Goal: Task Accomplishment & Management: Manage account settings

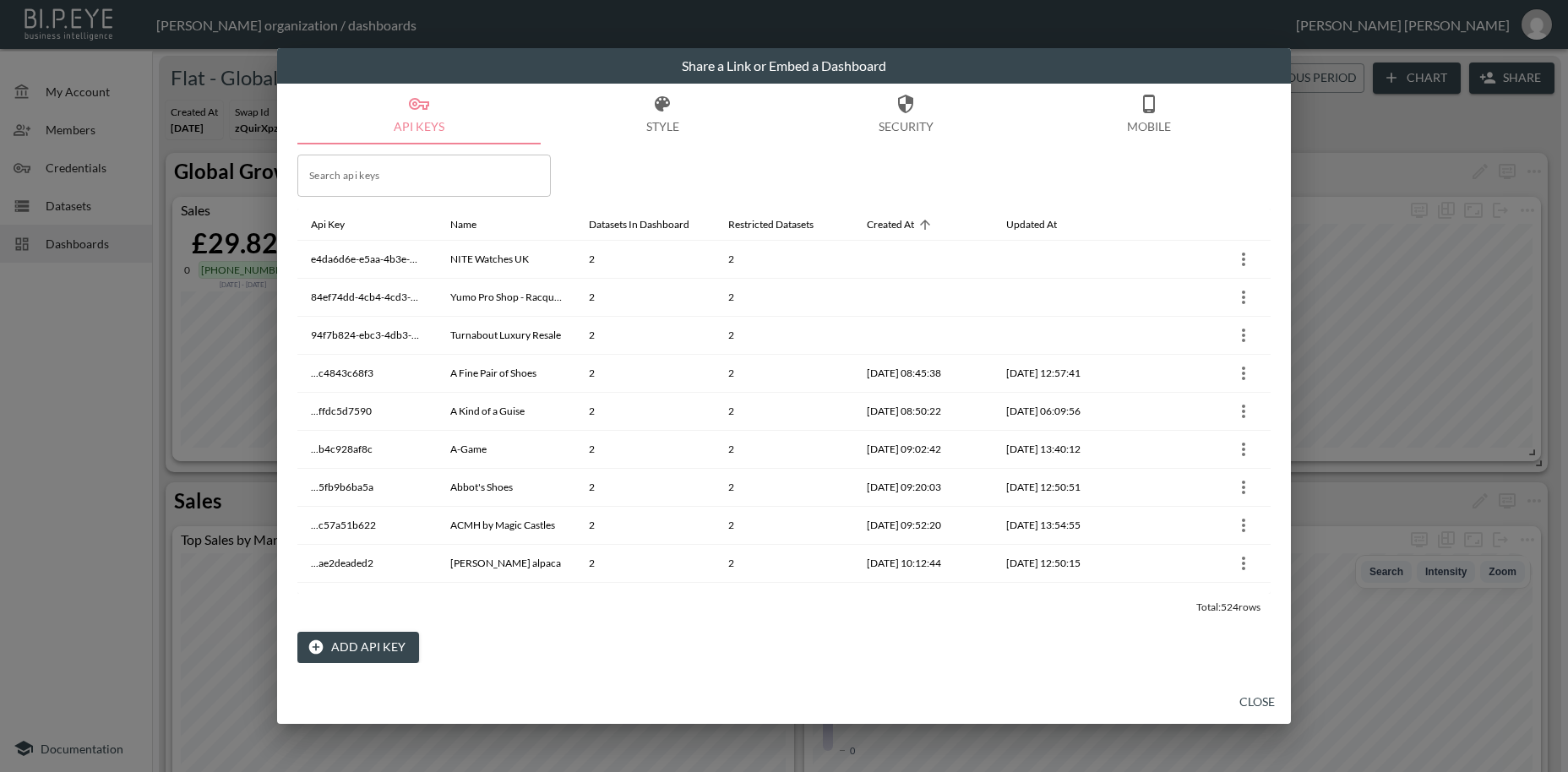
click at [1258, 699] on button "Close" at bounding box center [1257, 702] width 54 height 31
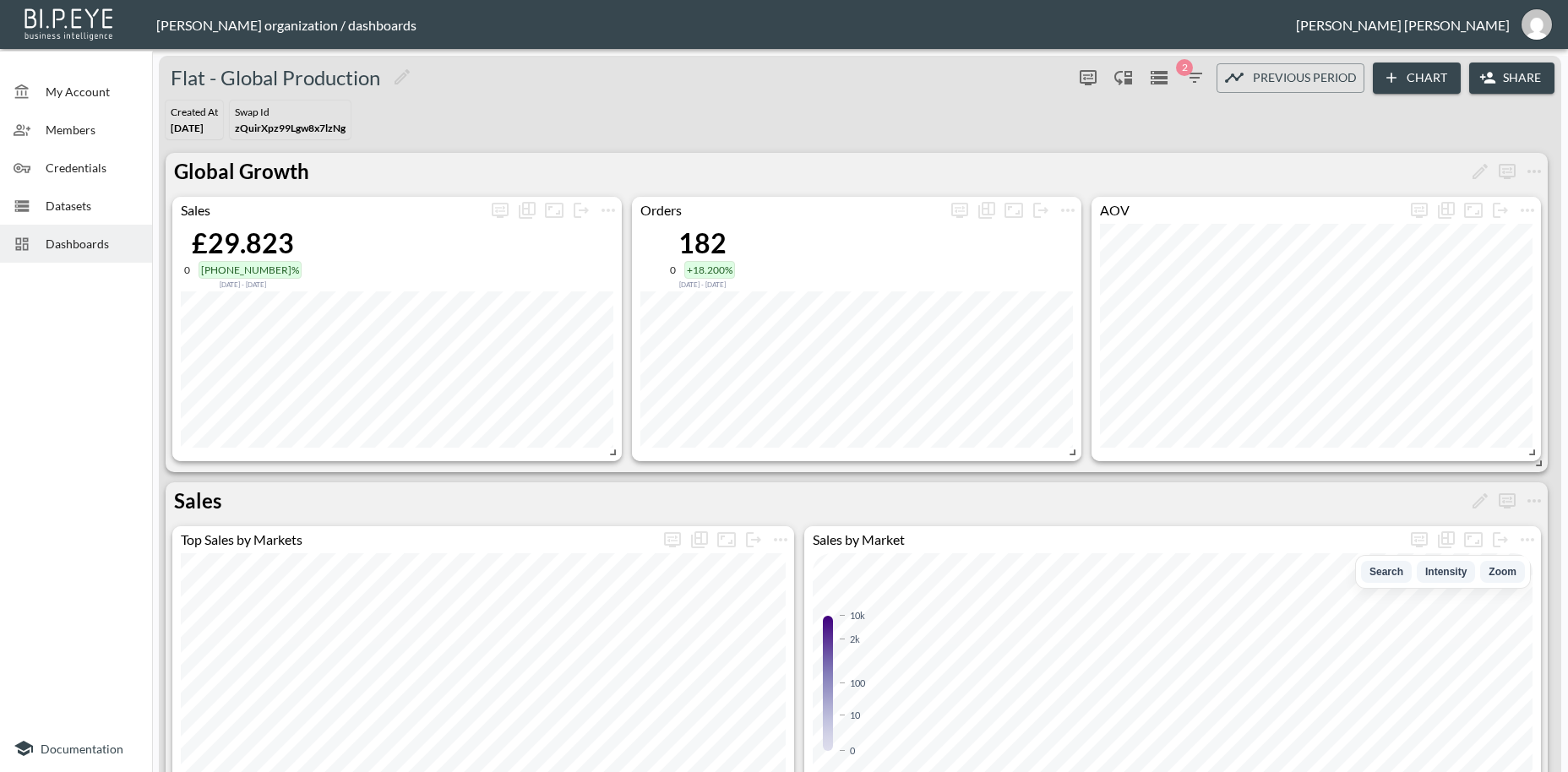
click at [74, 169] on span "Credentials" at bounding box center [92, 167] width 93 height 18
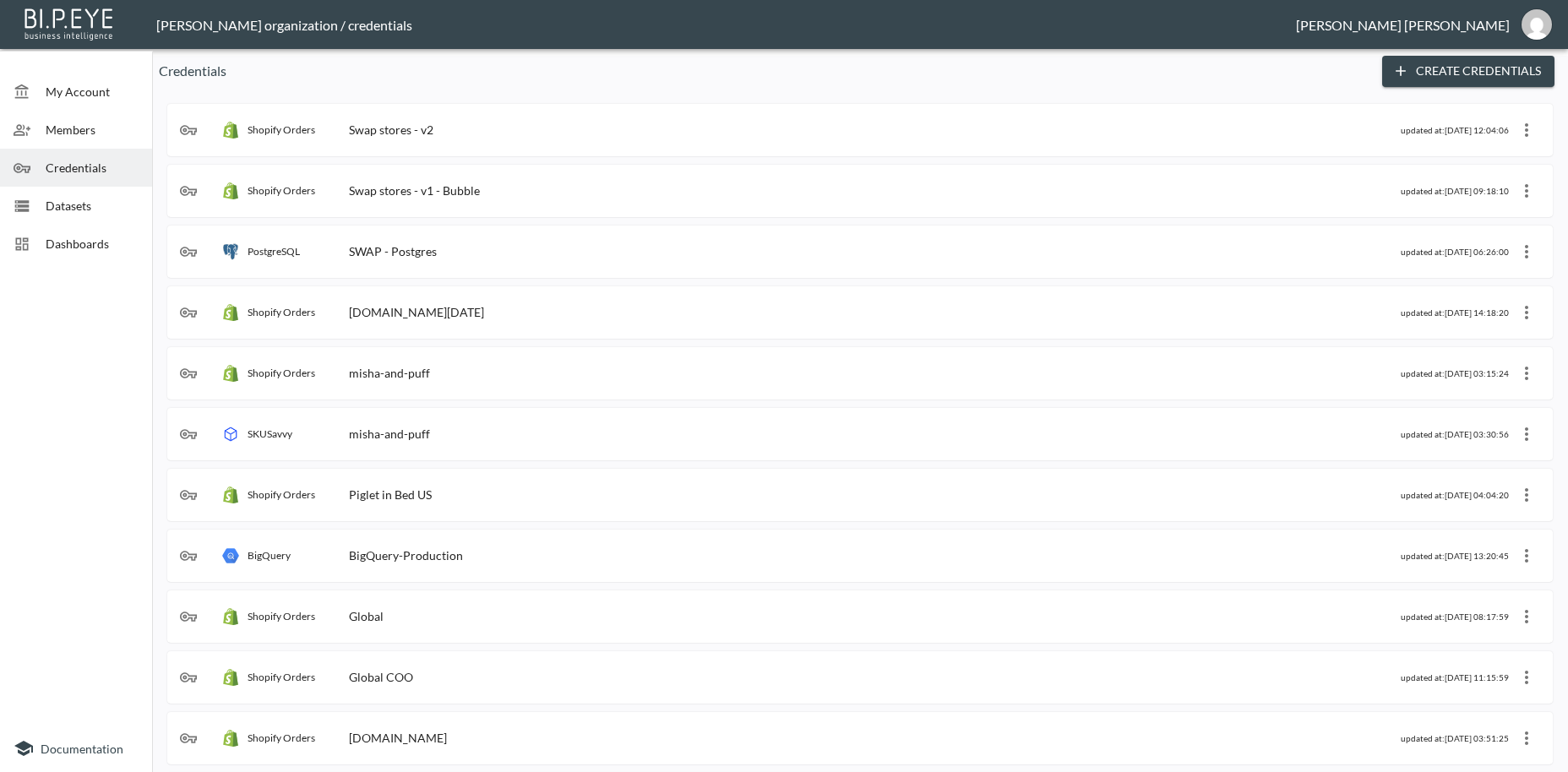
click at [438, 131] on div "Shopify Orders Swap stores - v2" at bounding box center [790, 130] width 1221 height 17
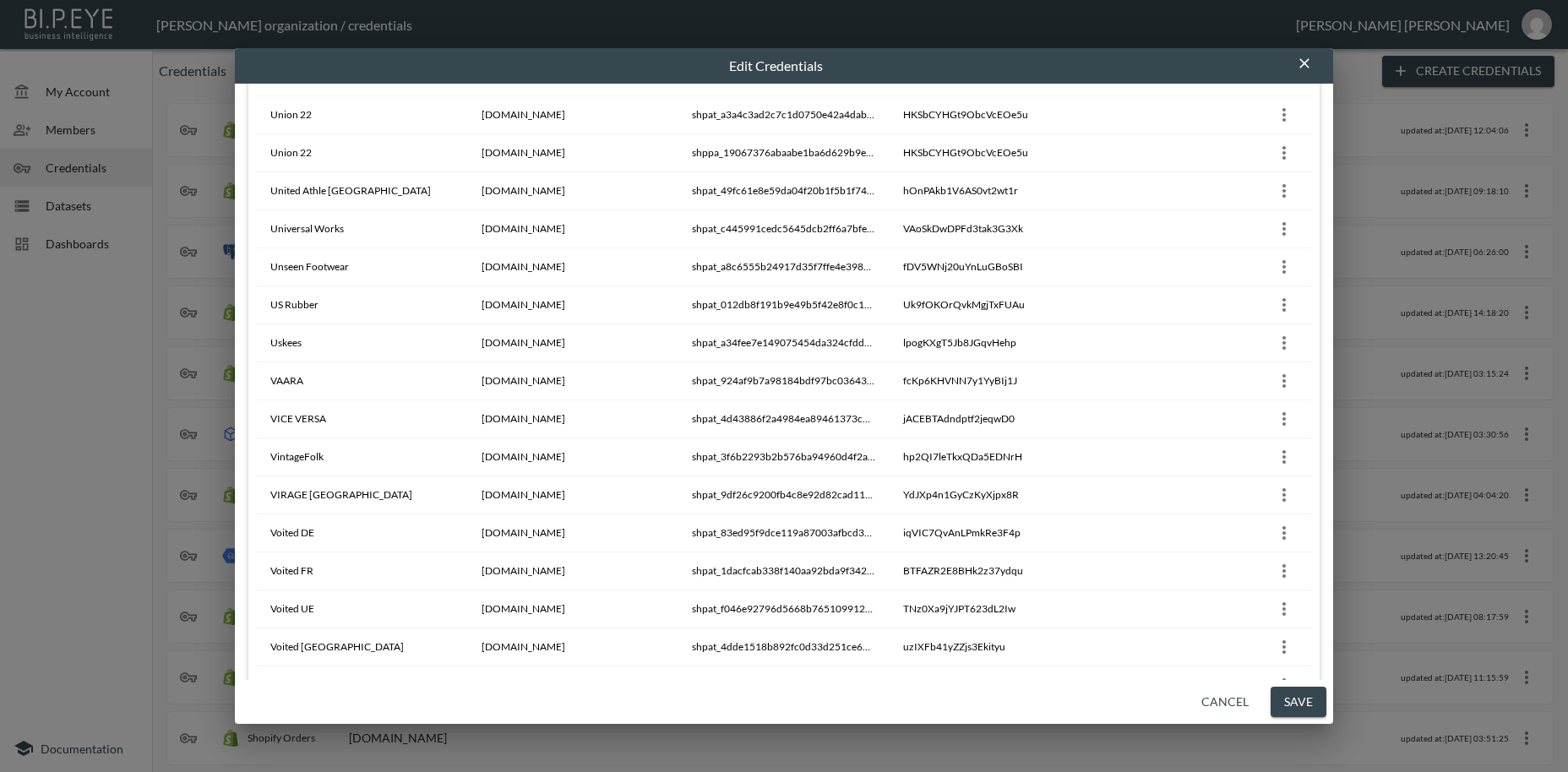
scroll to position [14728, 0]
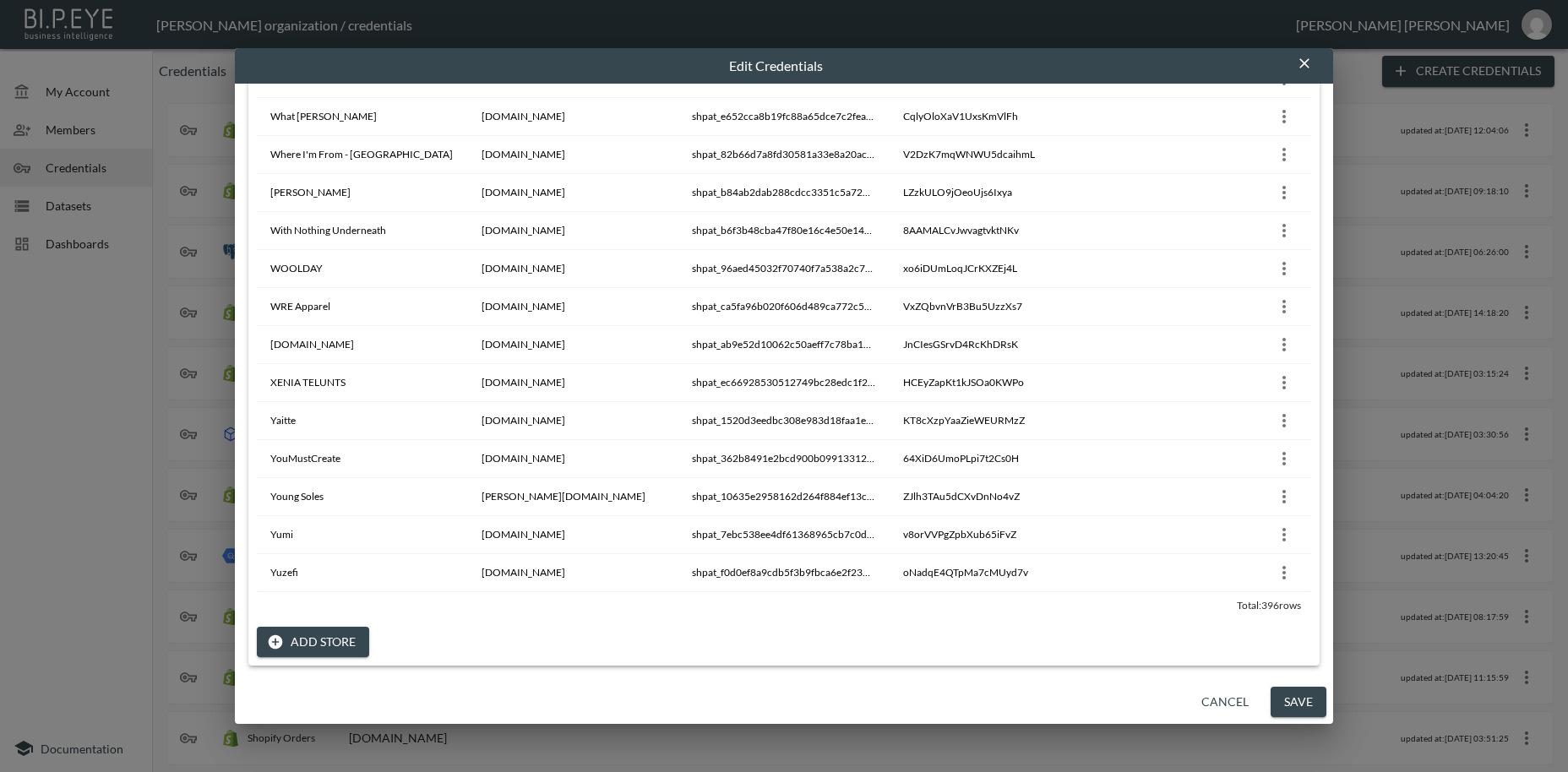
click at [321, 642] on button "Add Store" at bounding box center [313, 642] width 112 height 31
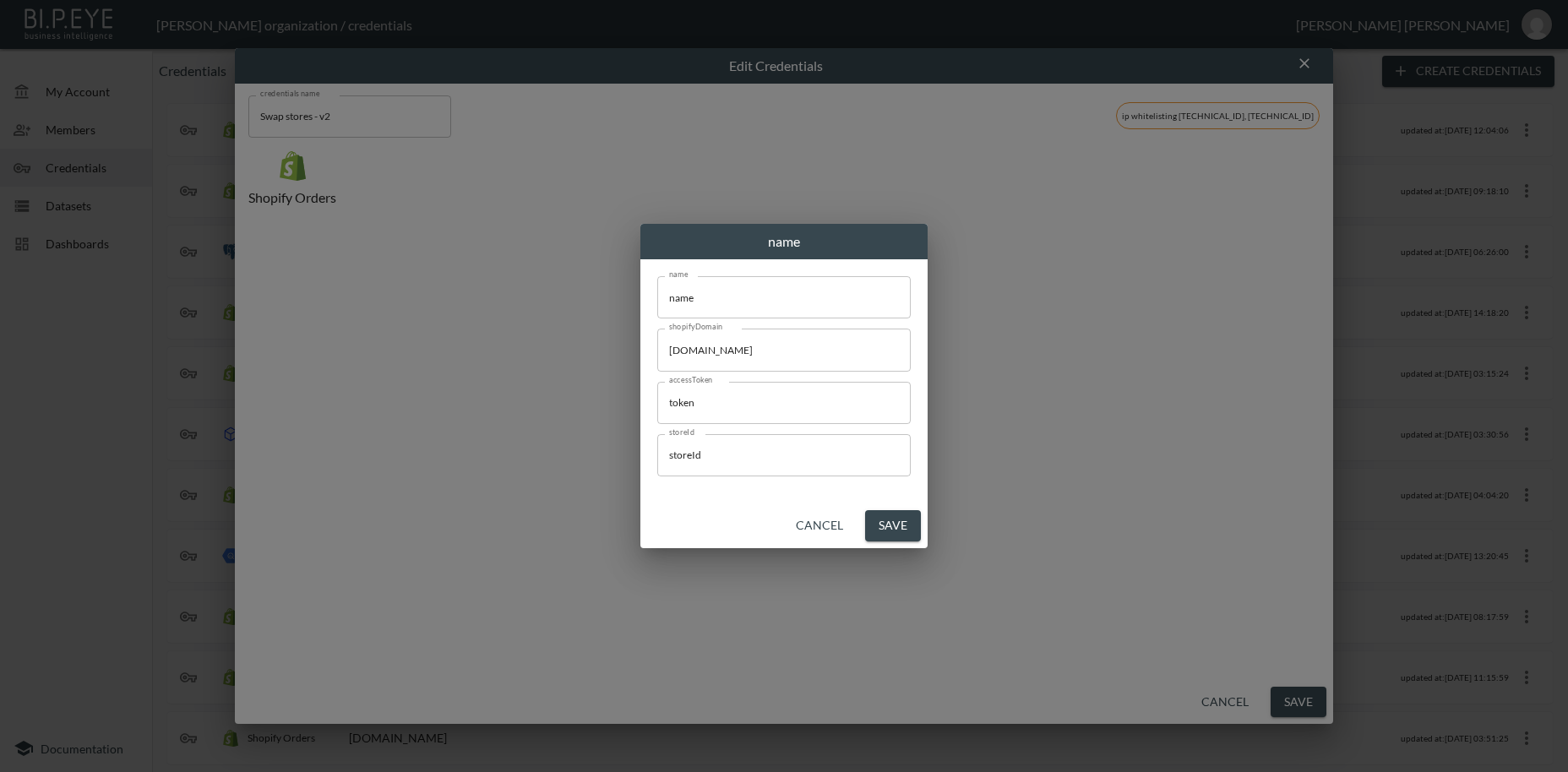
scroll to position [0, 0]
drag, startPoint x: 730, startPoint y: 300, endPoint x: 647, endPoint y: 297, distance: 83.1
click at [657, 297] on input "name" at bounding box center [784, 297] width 253 height 42
paste input "Chance Running"
type input "Chance Running"
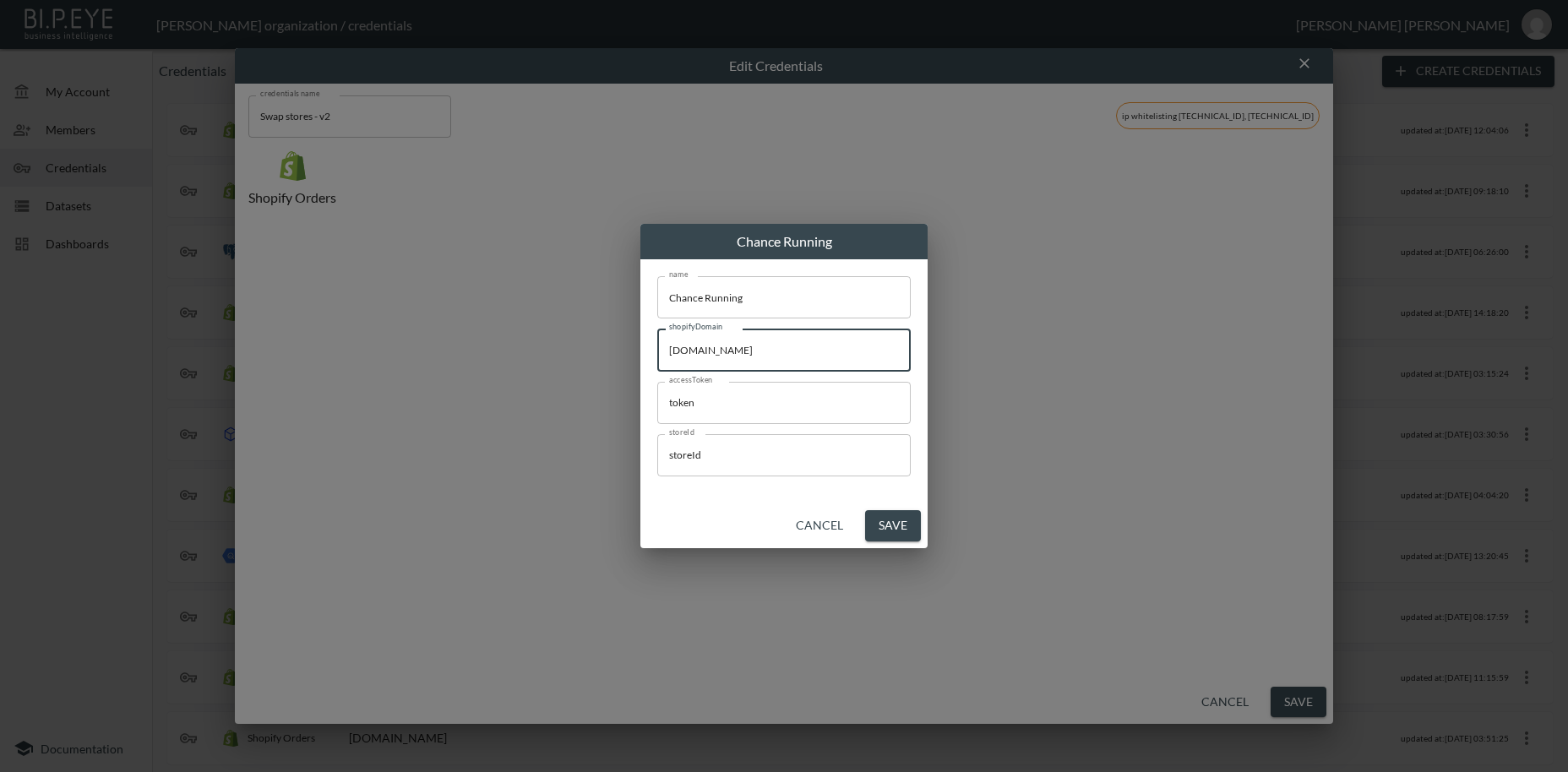
drag, startPoint x: 809, startPoint y: 342, endPoint x: 693, endPoint y: 576, distance: 261.2
click at [657, 341] on input "[DOMAIN_NAME]" at bounding box center [784, 349] width 253 height 42
paste input "chancerunning"
type input "[DOMAIN_NAME]"
drag, startPoint x: 688, startPoint y: 403, endPoint x: 626, endPoint y: 404, distance: 62.0
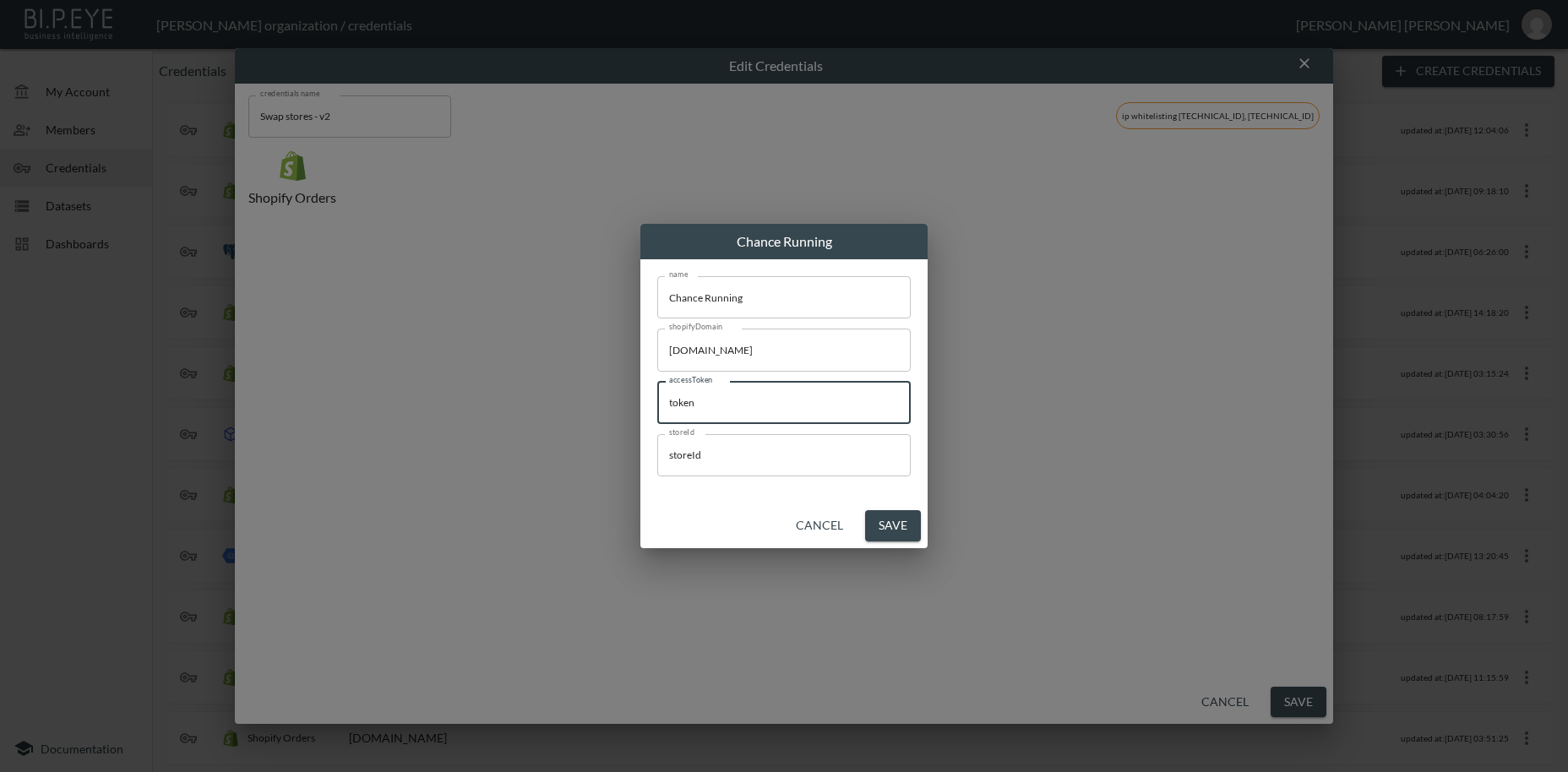
click at [657, 404] on input "token" at bounding box center [784, 402] width 253 height 42
paste input "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"
type input "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"
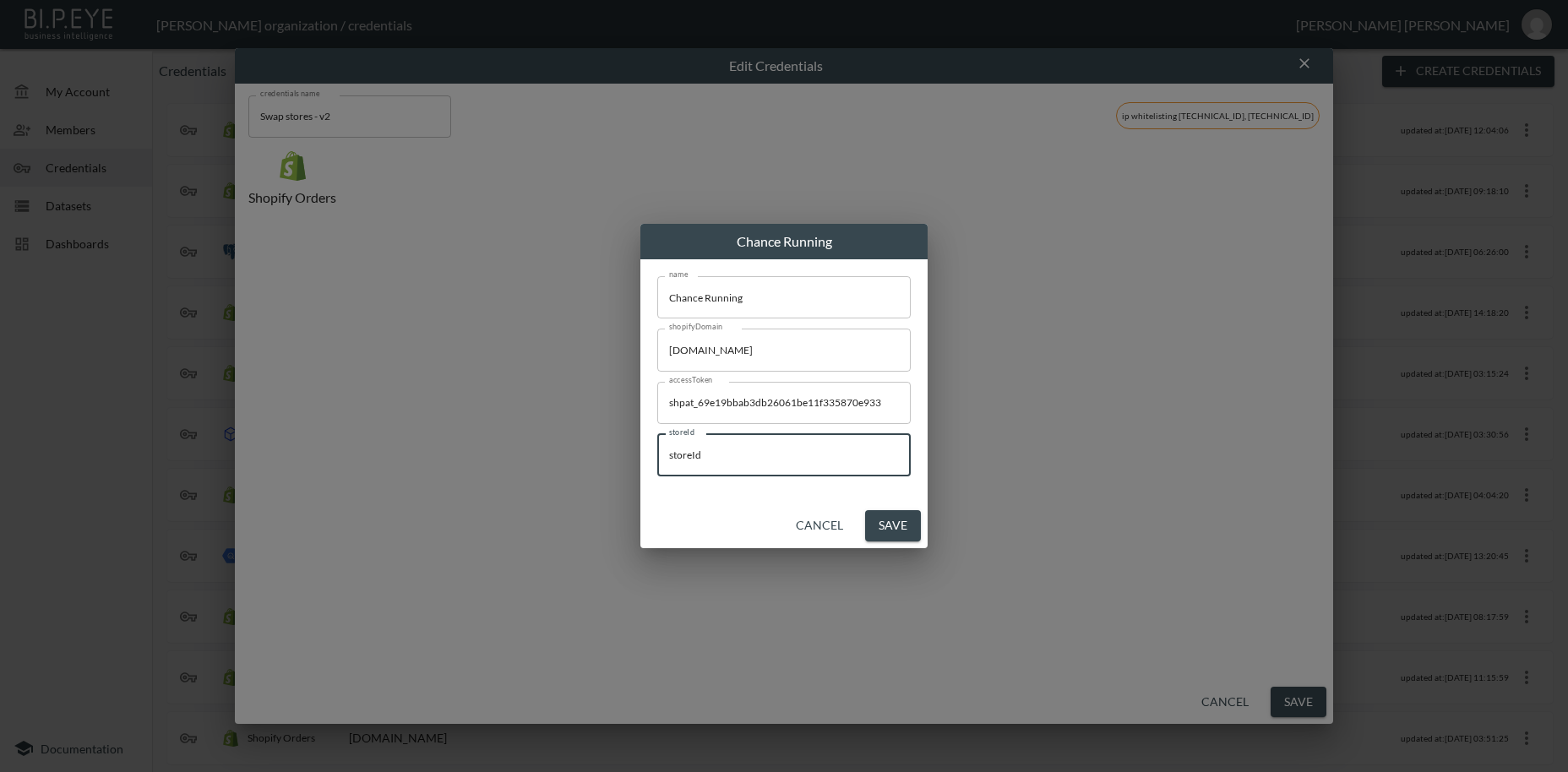
click at [657, 450] on input "storeId" at bounding box center [784, 455] width 253 height 42
paste input "kk2gmnsdslZMijYQ45cL"
type input "kk2gmnsdslZMijYQ45cL"
click at [883, 526] on button "Save" at bounding box center [893, 526] width 56 height 31
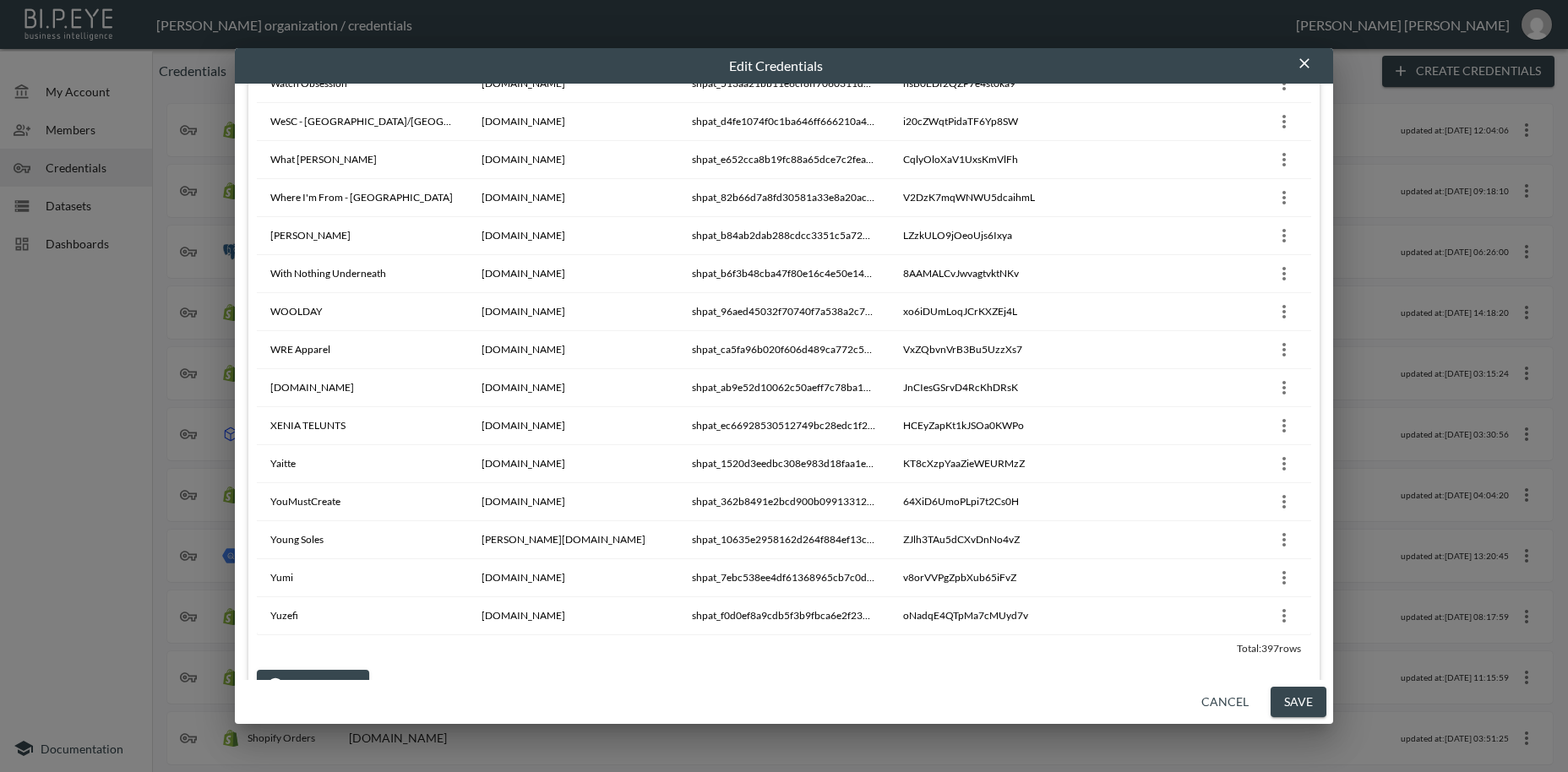
scroll to position [14766, 0]
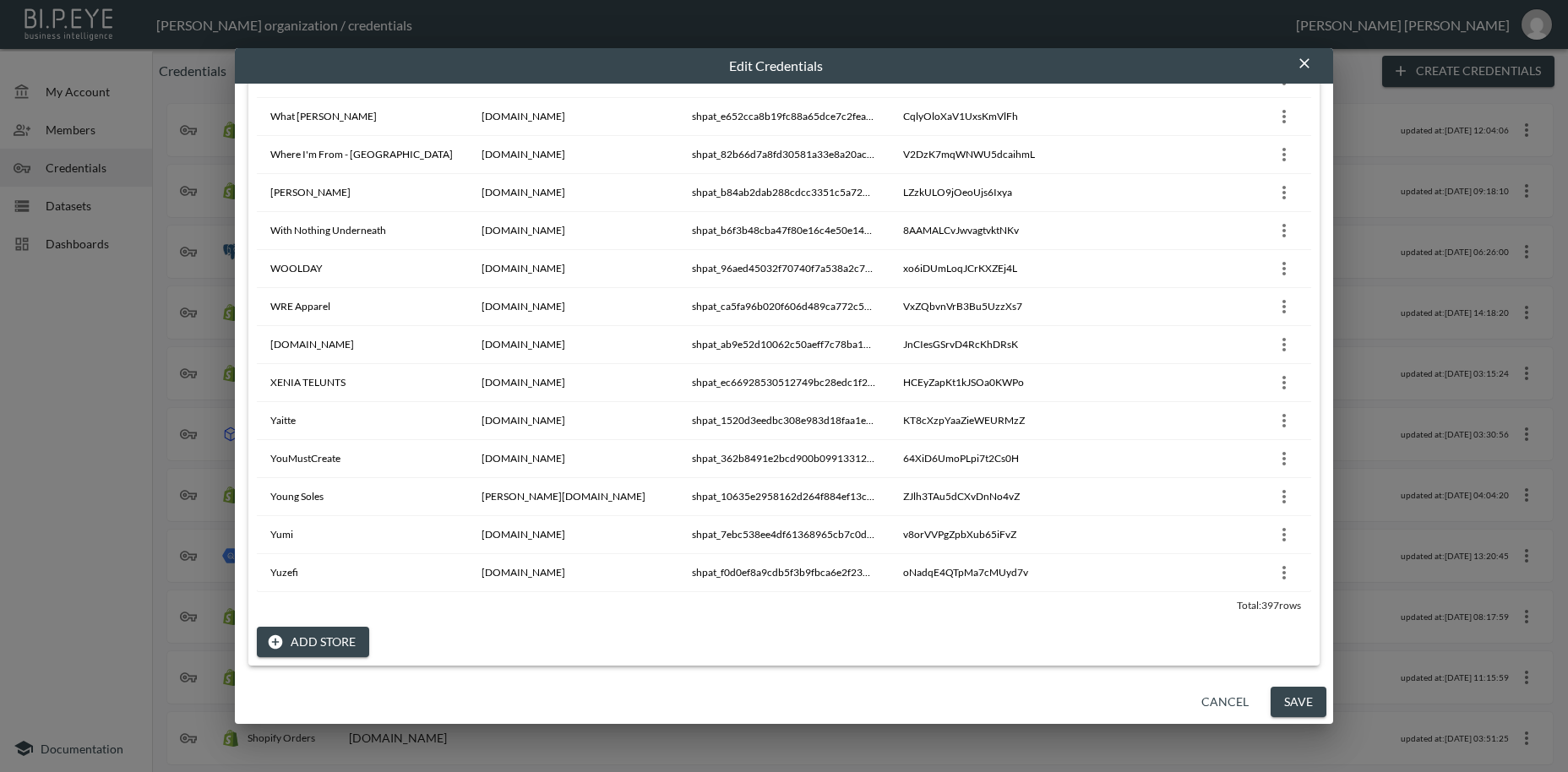
click at [326, 645] on button "Add Store" at bounding box center [313, 642] width 112 height 31
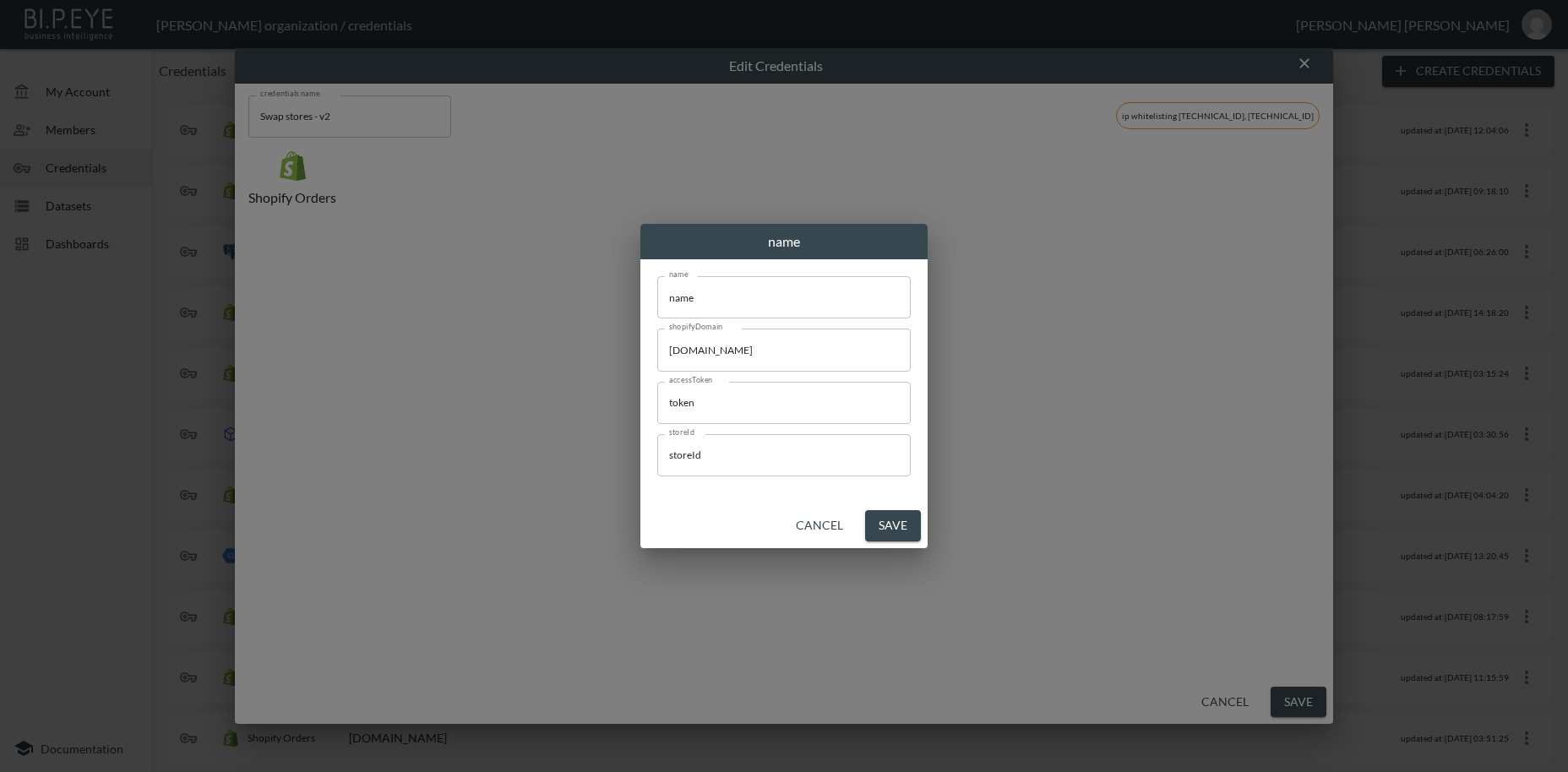
scroll to position [0, 0]
drag, startPoint x: 783, startPoint y: 308, endPoint x: 630, endPoint y: 299, distance: 153.3
click at [657, 299] on input "name" at bounding box center [784, 297] width 253 height 42
paste input "mretest"
type input "mretest"
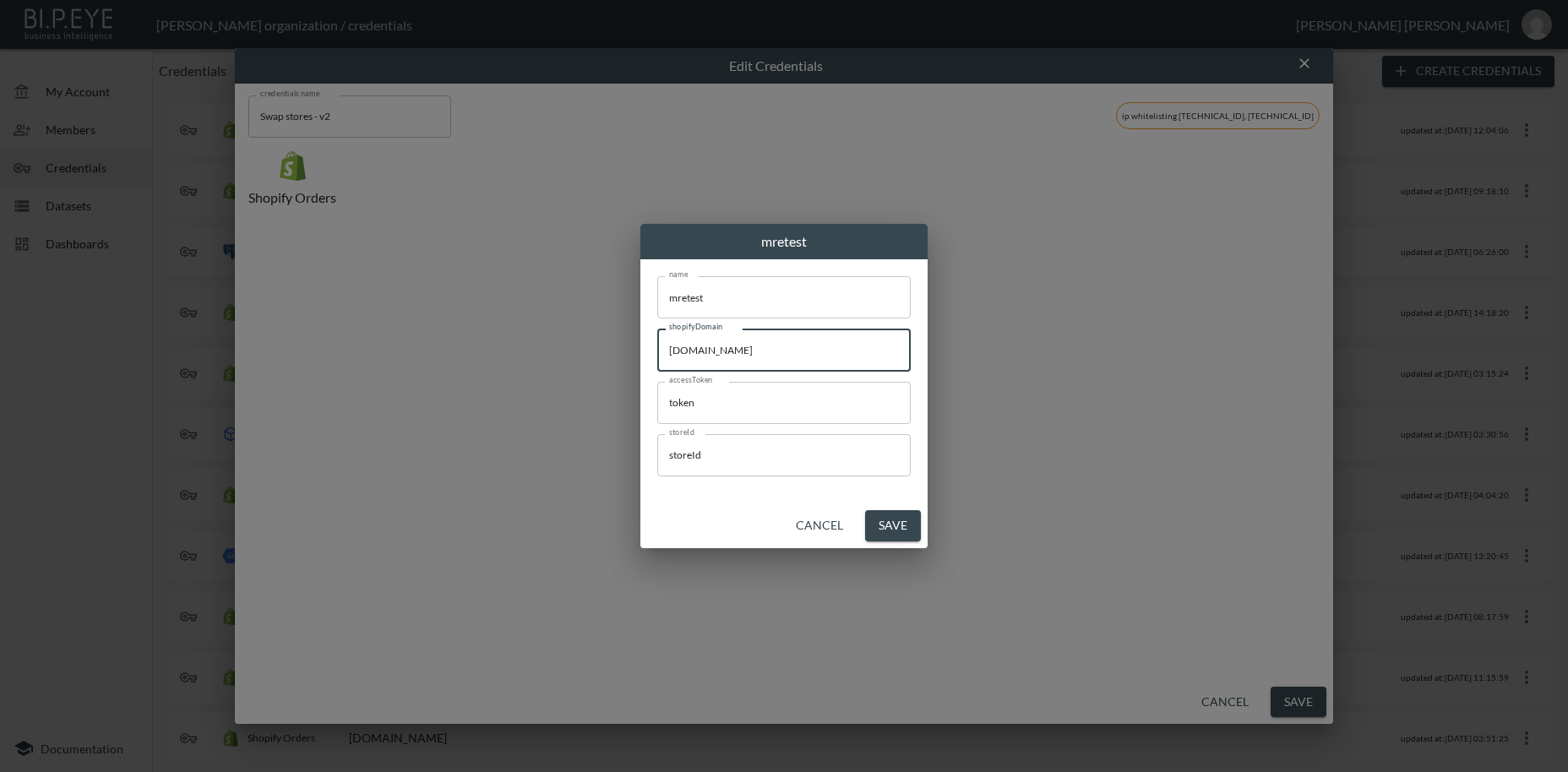
drag, startPoint x: 855, startPoint y: 355, endPoint x: 663, endPoint y: 415, distance: 201.2
click at [657, 337] on input "[DOMAIN_NAME]" at bounding box center [784, 349] width 253 height 42
paste input "mretest"
type input "[DOMAIN_NAME]"
drag, startPoint x: 776, startPoint y: 416, endPoint x: 638, endPoint y: 410, distance: 138.1
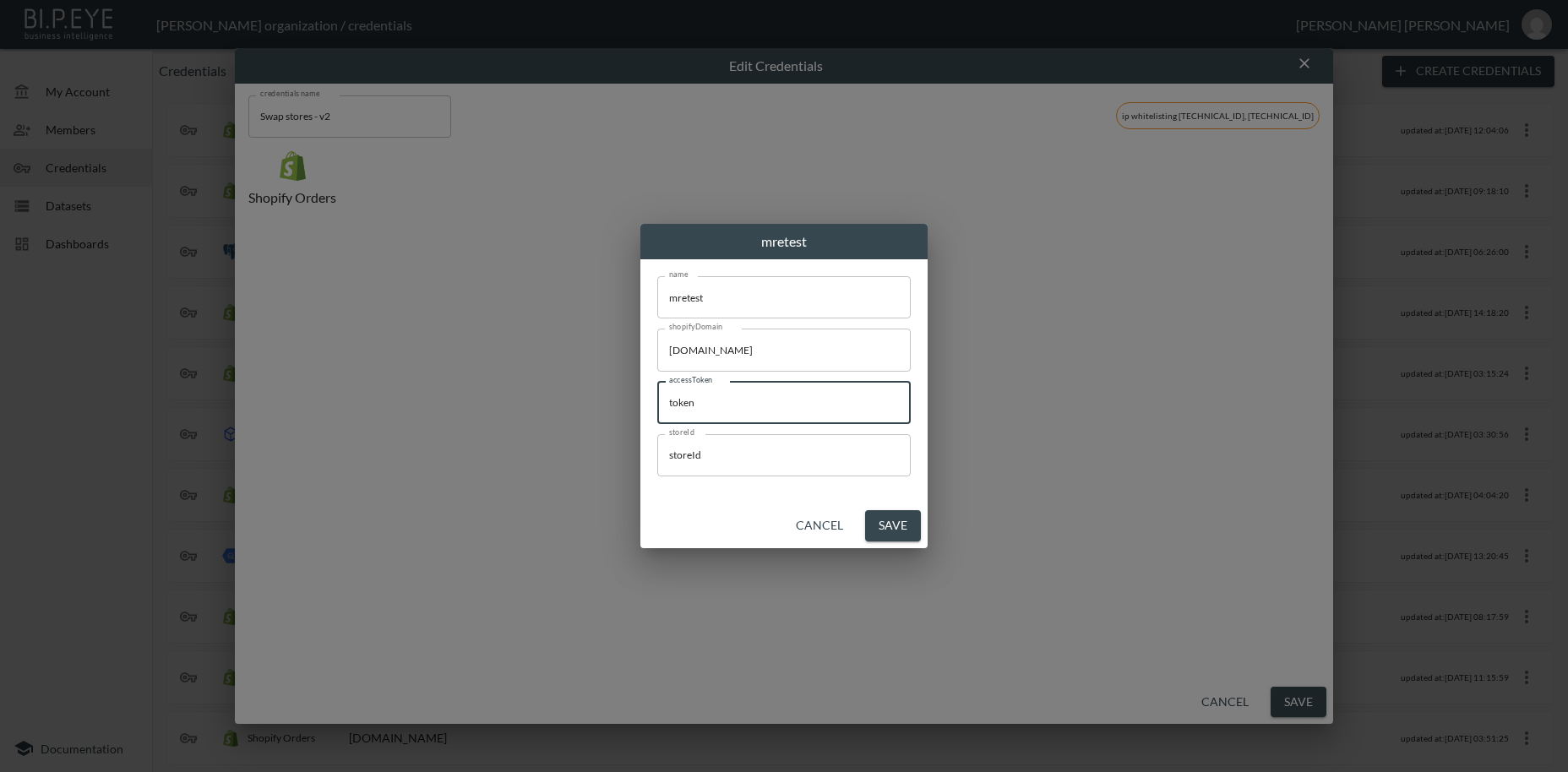
click at [657, 410] on input "token" at bounding box center [784, 402] width 253 height 42
paste input "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"
type input "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"
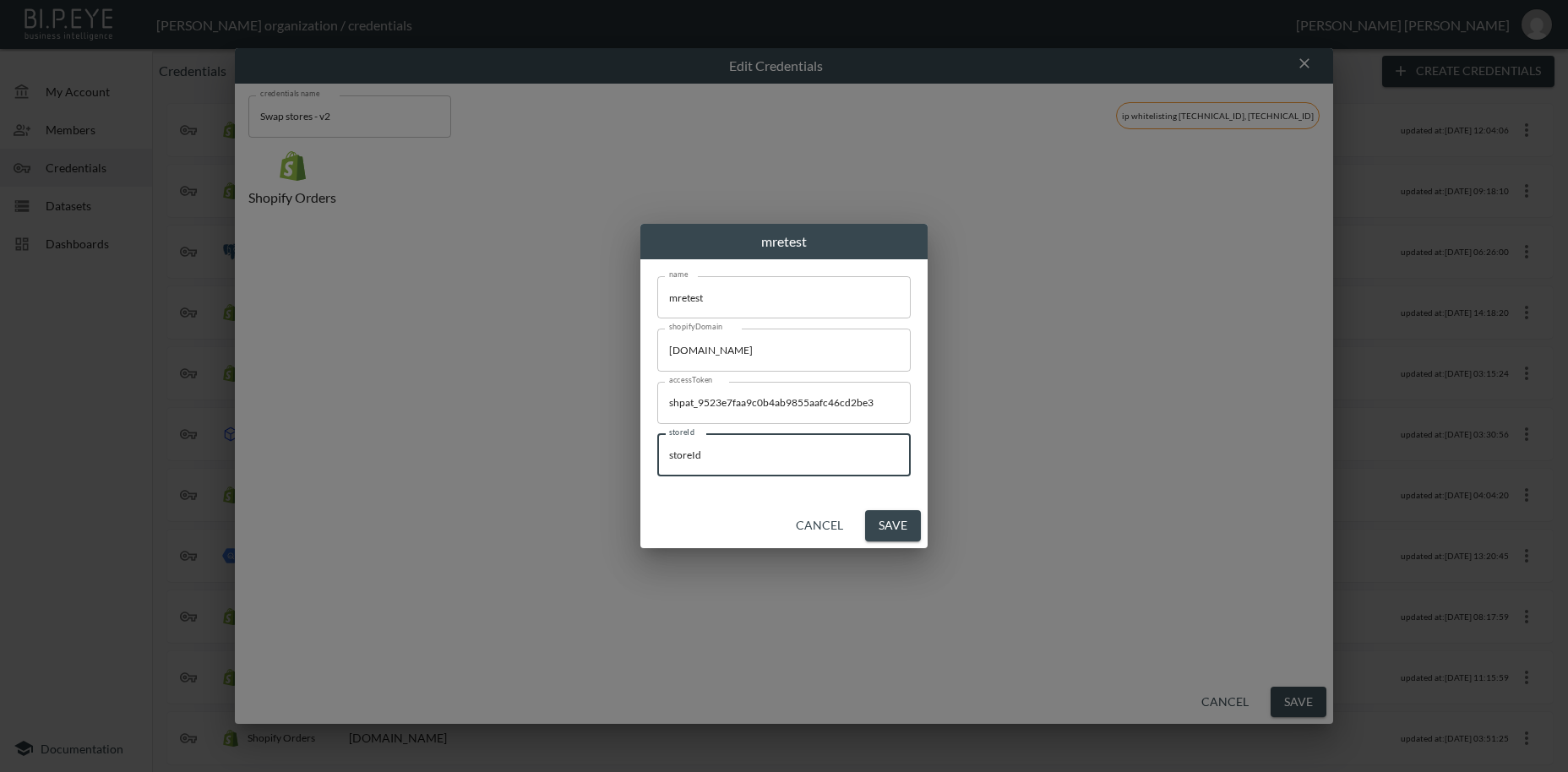
drag, startPoint x: 737, startPoint y: 465, endPoint x: 661, endPoint y: 459, distance: 76.2
click at [661, 459] on input "storeId" at bounding box center [784, 455] width 253 height 42
paste input "AMPKlA5EdCux8P2slCQ6"
type input "AMPKlA5EdCux8P2slCQ6"
click at [897, 531] on button "Save" at bounding box center [893, 526] width 56 height 31
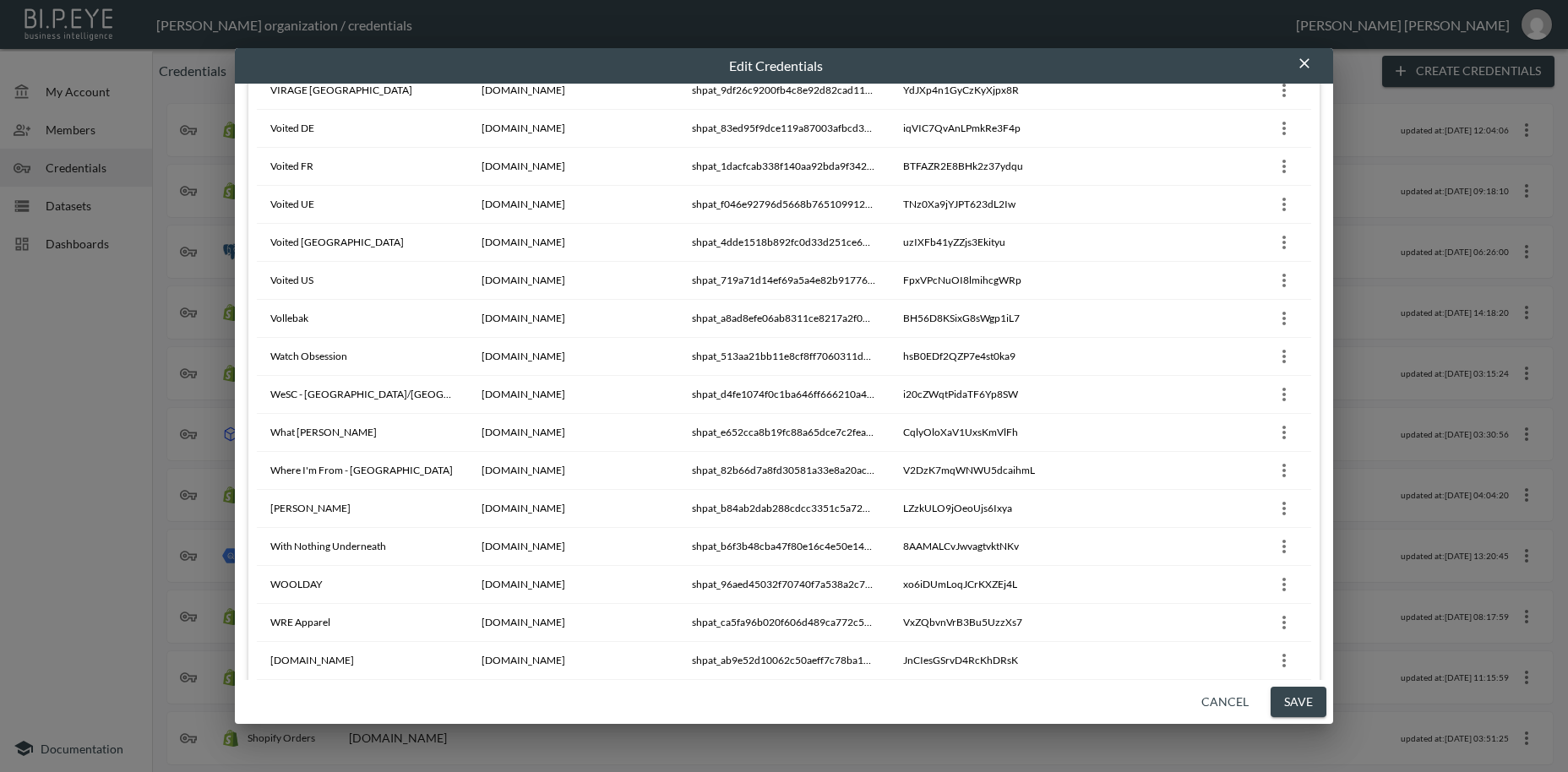
scroll to position [14804, 0]
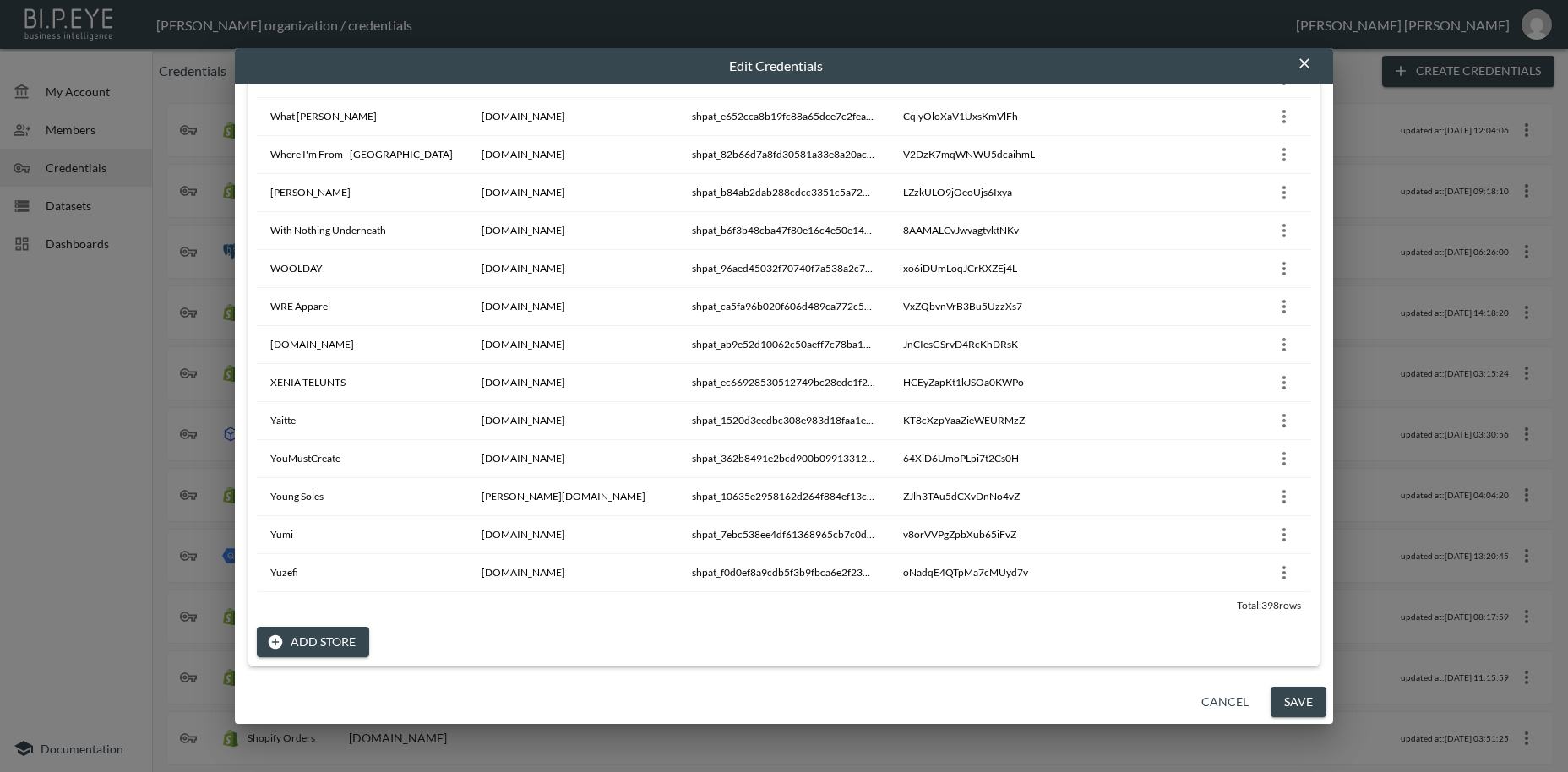
click at [314, 644] on button "Add Store" at bounding box center [313, 642] width 112 height 31
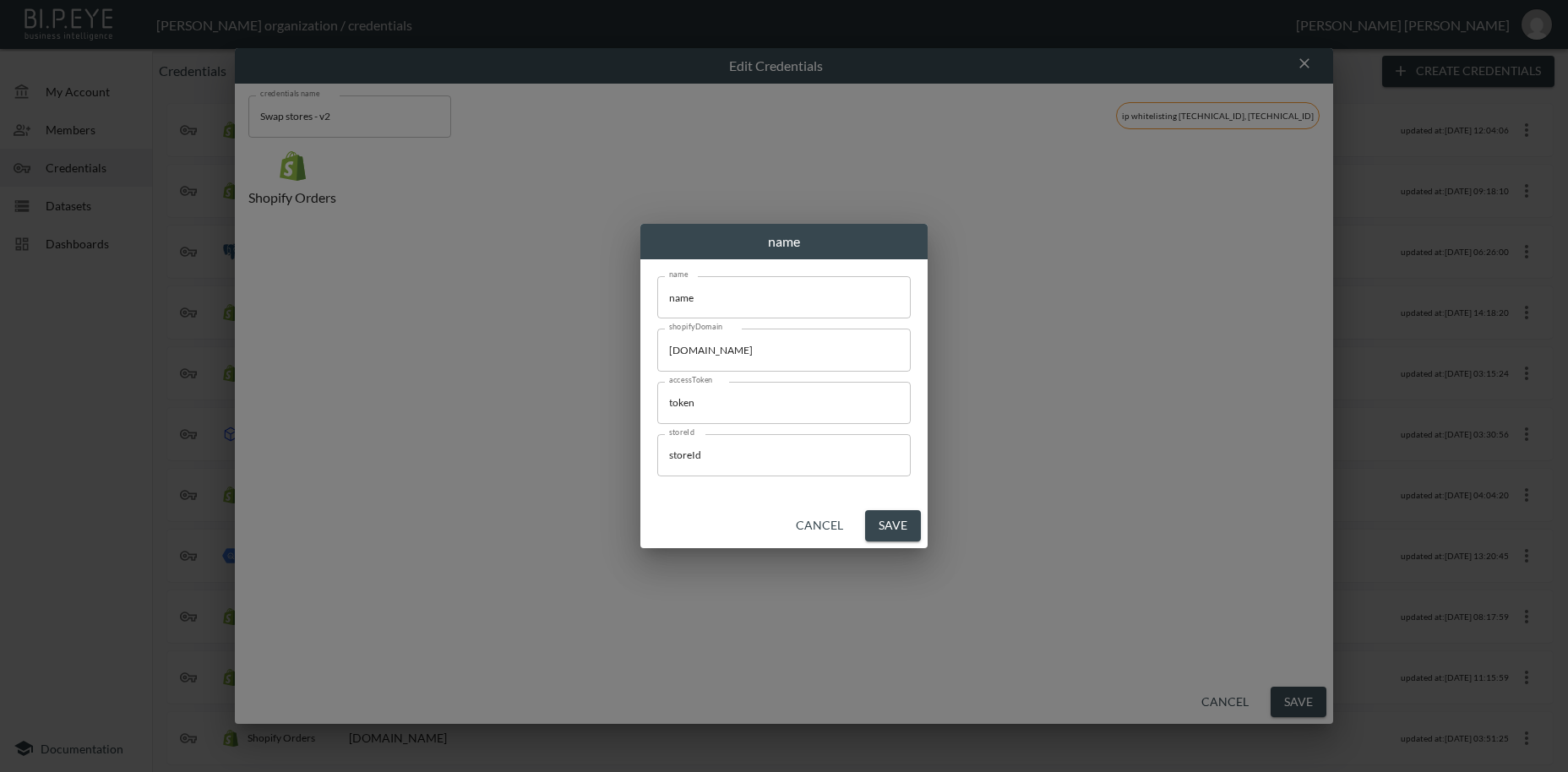
scroll to position [0, 0]
drag, startPoint x: 718, startPoint y: 288, endPoint x: 625, endPoint y: 285, distance: 93.0
click at [657, 285] on input "name" at bounding box center [784, 297] width 253 height 42
paste input "DFYNE US"
type input "DFYNE US"
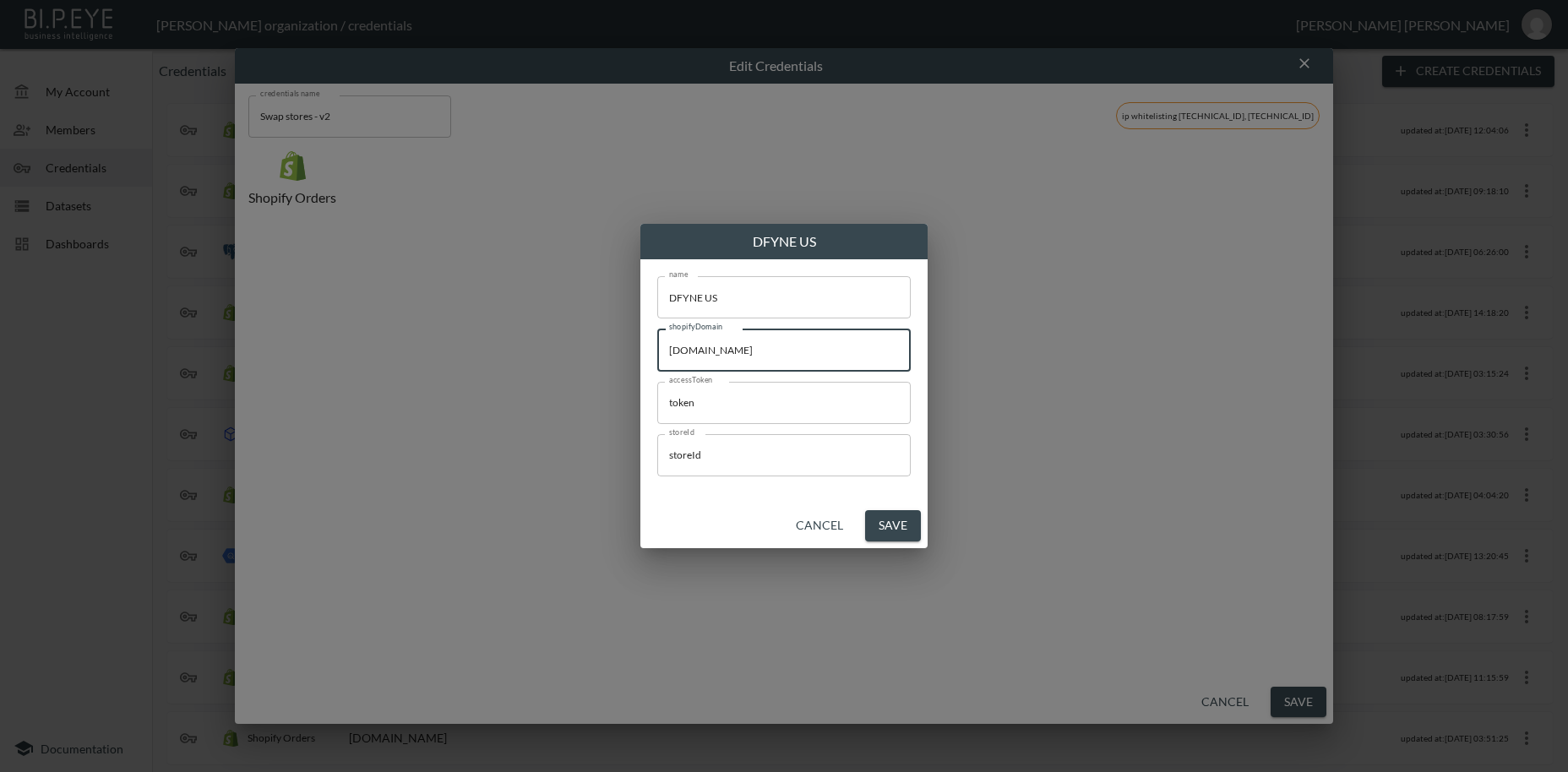
drag, startPoint x: 802, startPoint y: 352, endPoint x: 682, endPoint y: 366, distance: 120.8
click at [657, 338] on input "[DOMAIN_NAME]" at bounding box center [784, 349] width 253 height 42
paste input "dfyne-us"
type input "[DOMAIN_NAME]"
drag, startPoint x: 664, startPoint y: 398, endPoint x: 650, endPoint y: 397, distance: 14.0
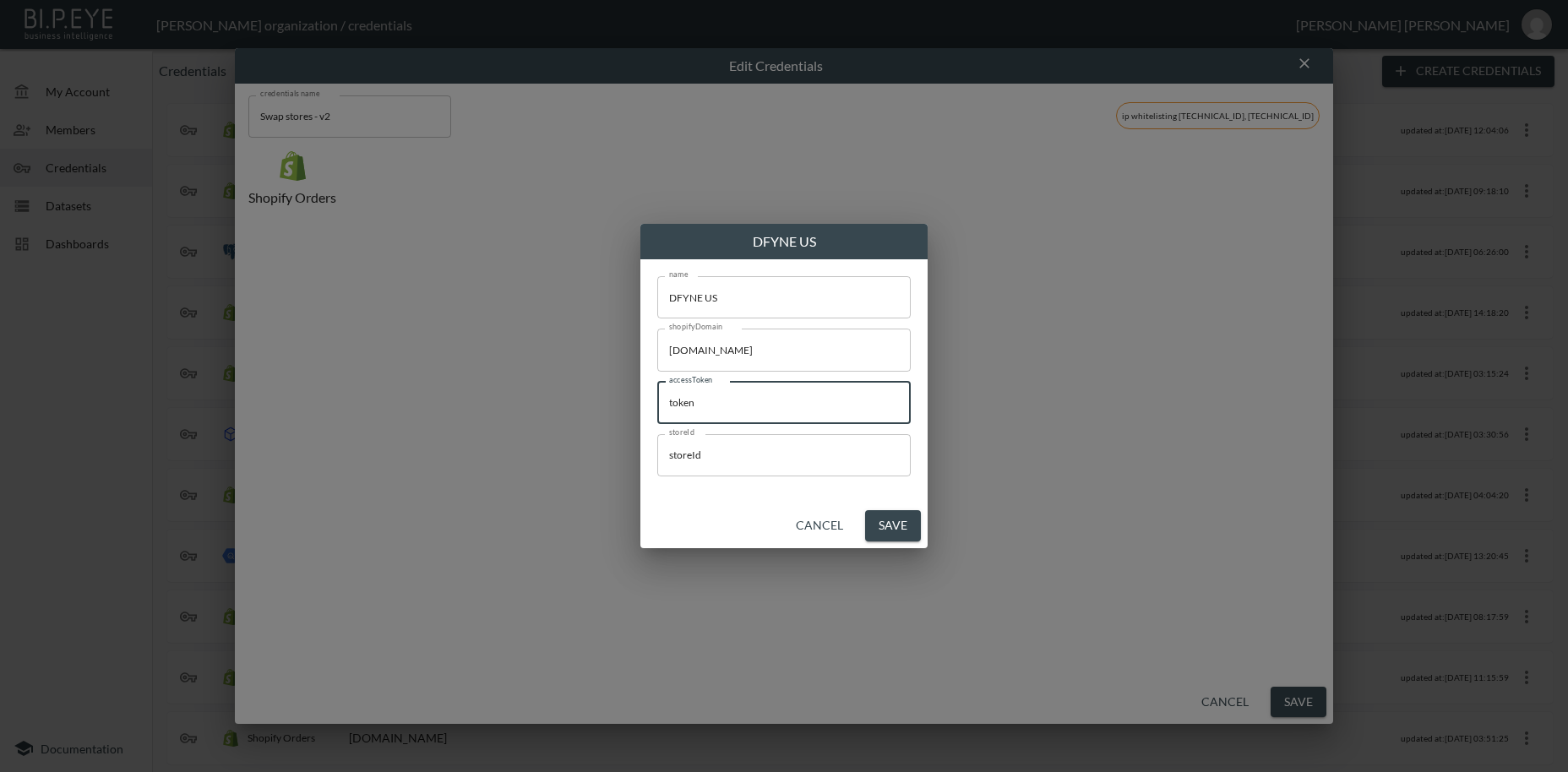
click at [657, 397] on input "token" at bounding box center [784, 402] width 253 height 42
paste input "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"
type input "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"
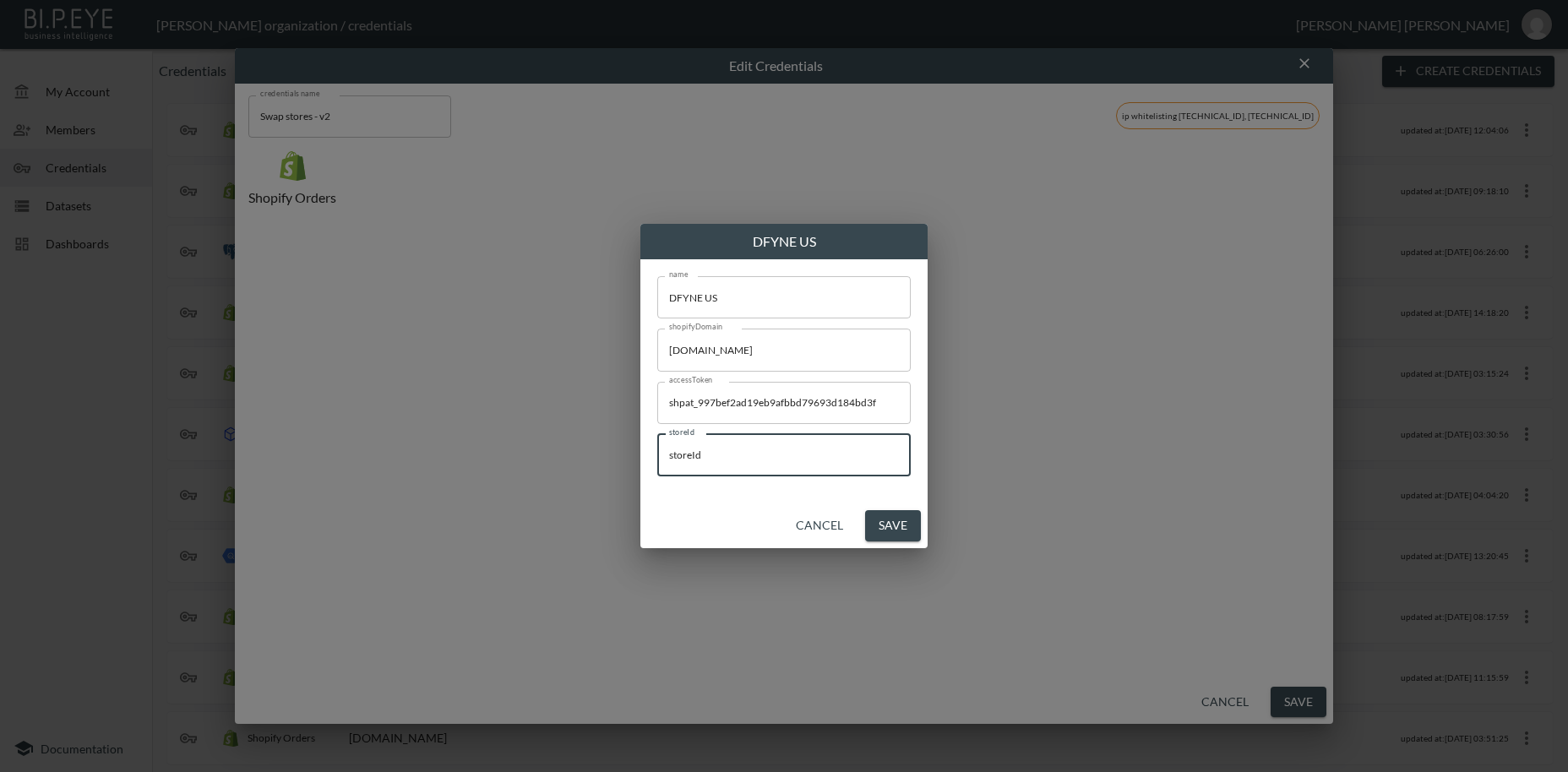
drag, startPoint x: 755, startPoint y: 456, endPoint x: 651, endPoint y: 455, distance: 104.0
click at [657, 455] on input "storeId" at bounding box center [784, 455] width 253 height 42
paste input "iDXoXq26GSMccq3hET3"
type input "iDXoXq26GSMccq3hET3d"
click at [904, 525] on button "Save" at bounding box center [893, 526] width 56 height 31
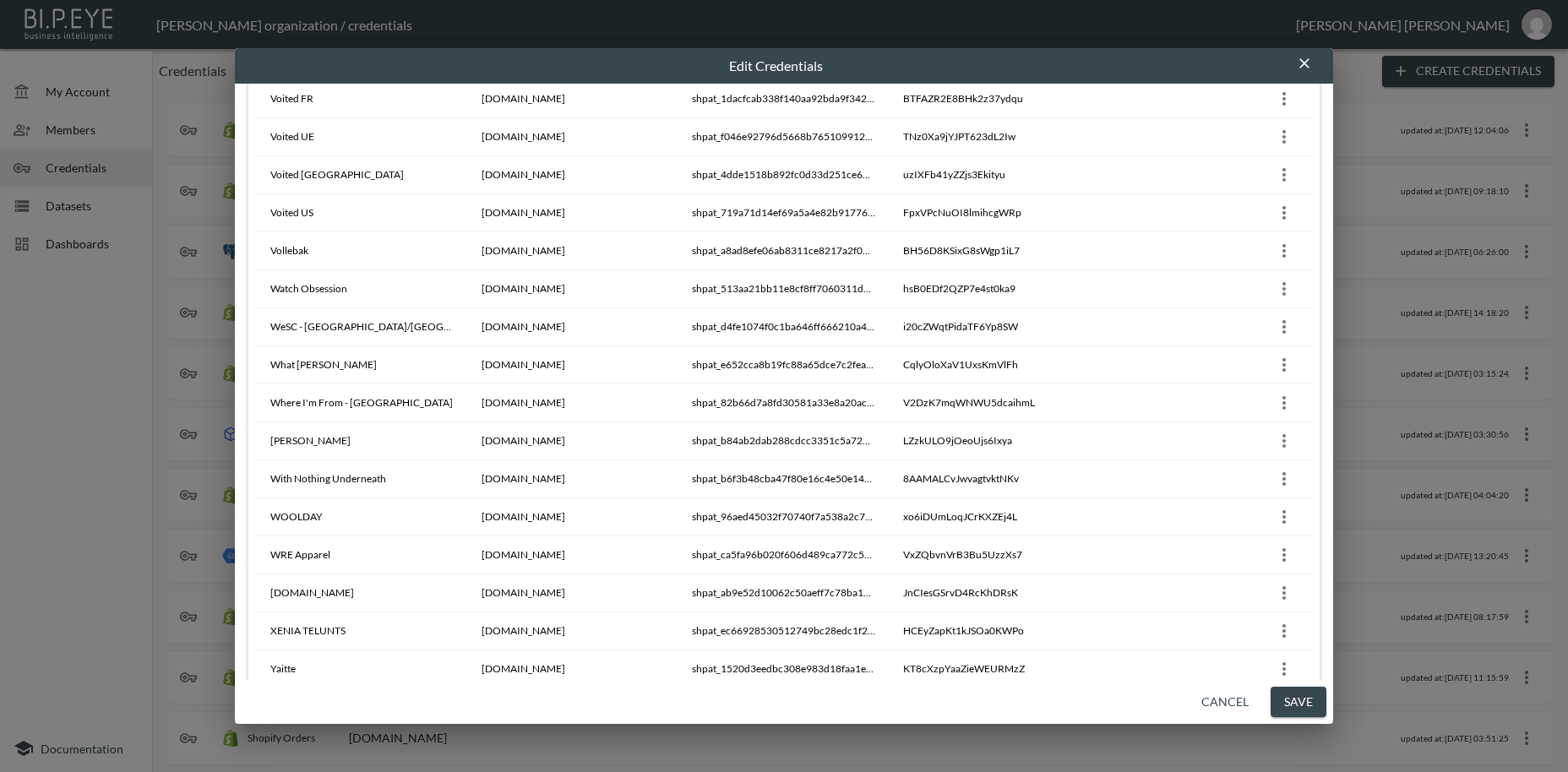
scroll to position [14842, 0]
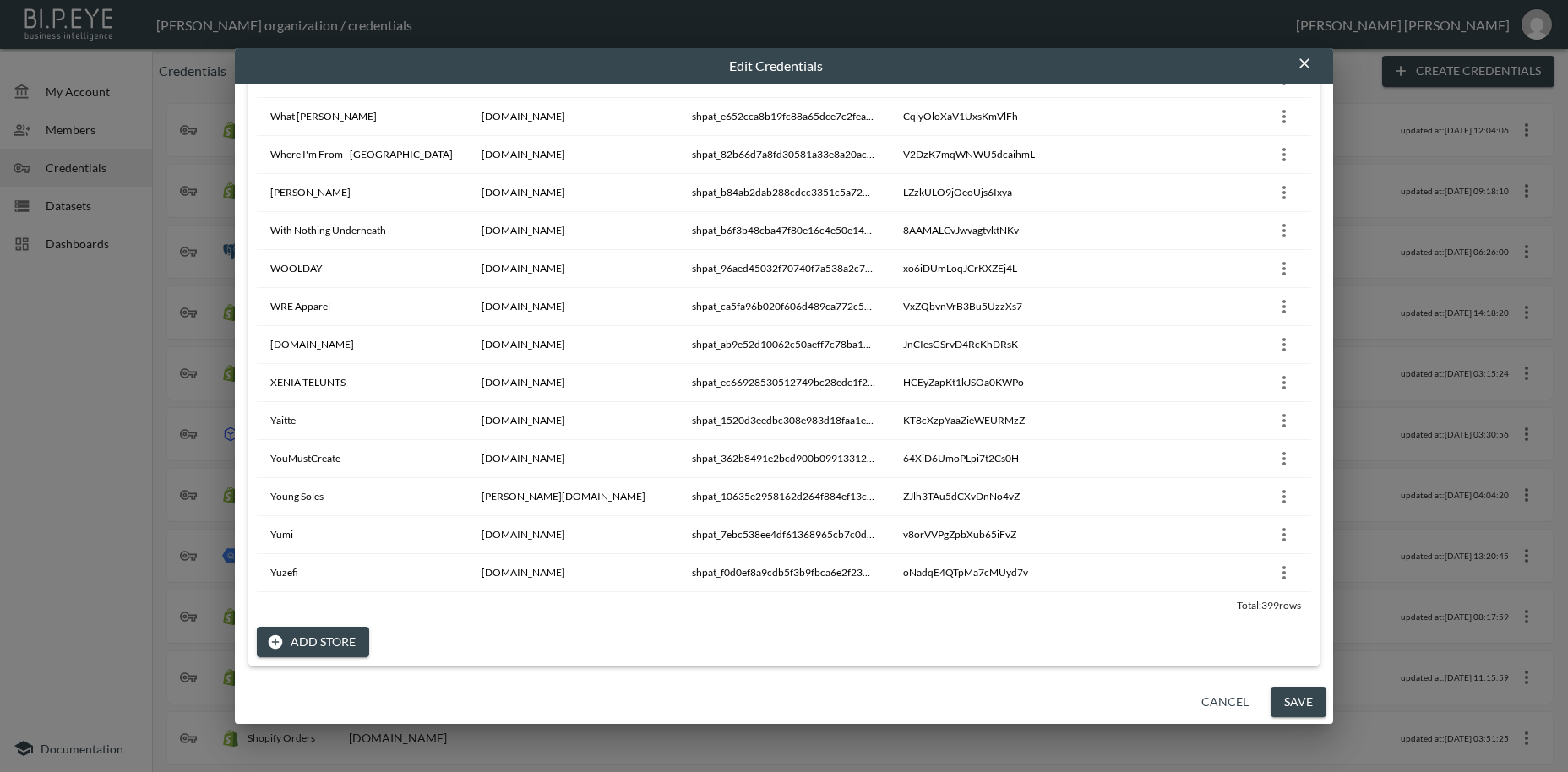
click at [302, 636] on button "Add Store" at bounding box center [313, 642] width 112 height 31
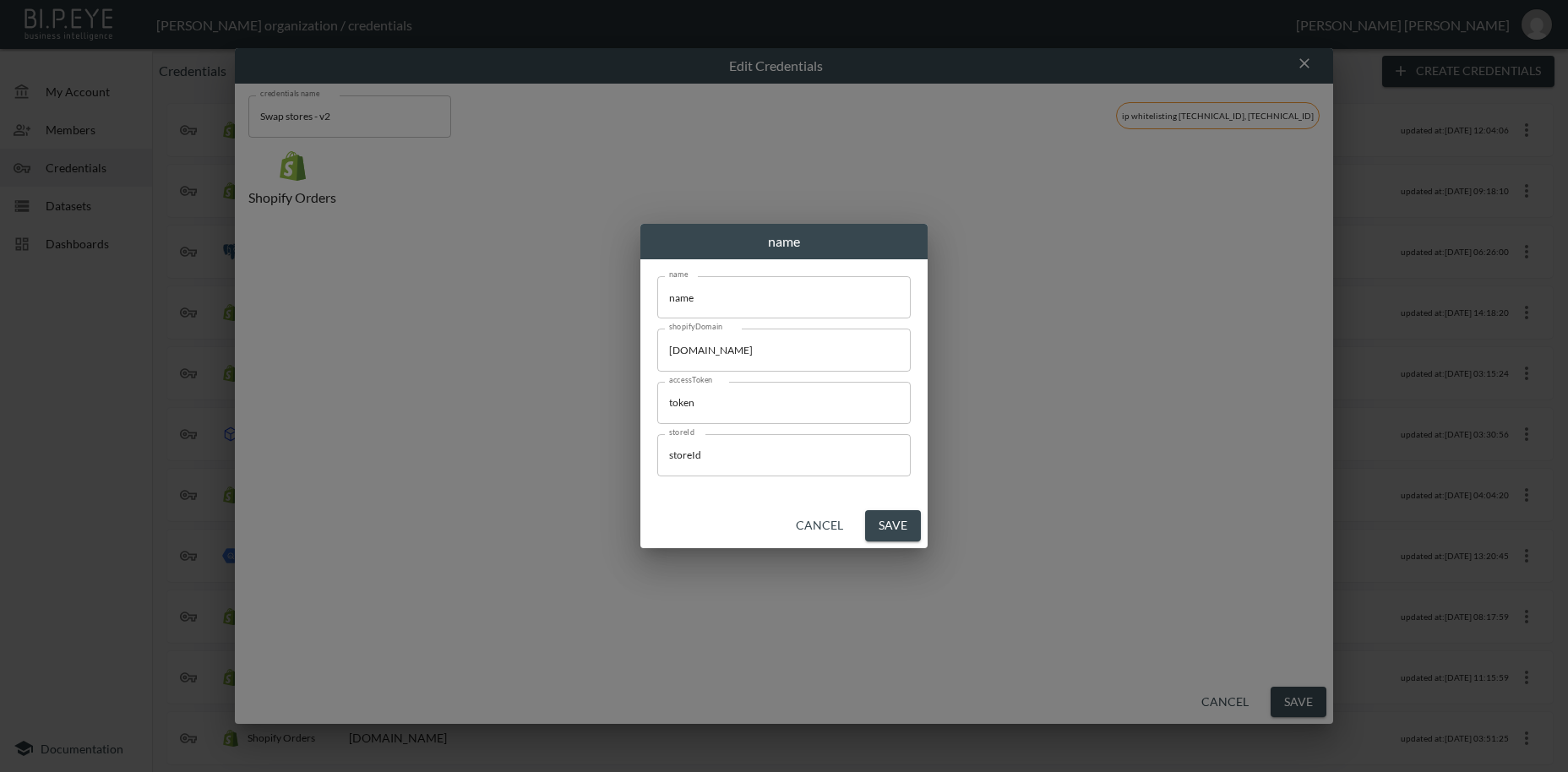
scroll to position [0, 0]
drag, startPoint x: 720, startPoint y: 300, endPoint x: 603, endPoint y: 286, distance: 117.8
click at [657, 286] on input "name" at bounding box center [784, 297] width 253 height 42
paste input "Yumo Pro Shop - Racquet Sports Online Stor"
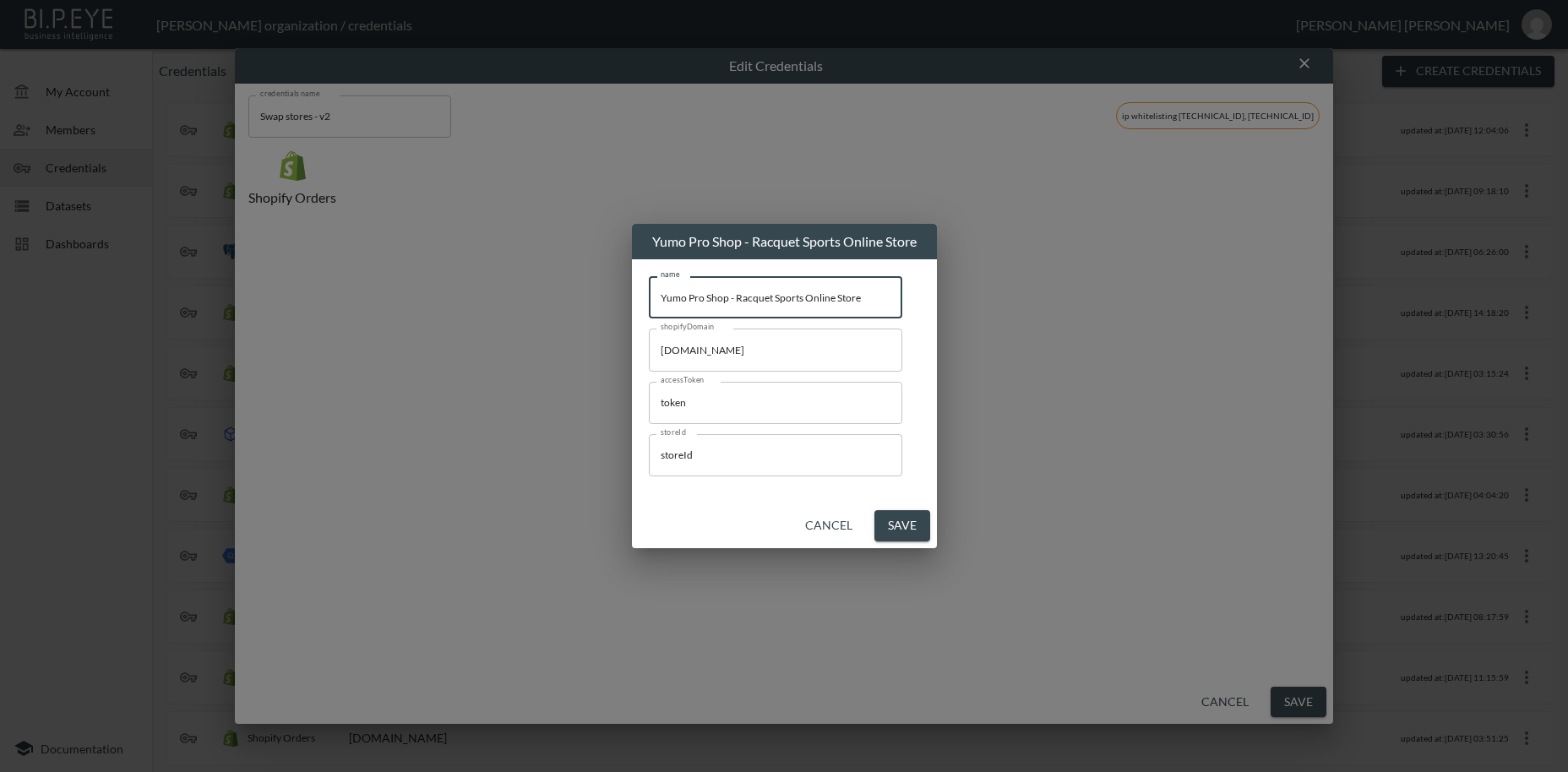
type input "Yumo Pro Shop - Racquet Sports Online Store"
drag, startPoint x: 686, startPoint y: 347, endPoint x: 626, endPoint y: 345, distance: 60.0
click at [649, 345] on input "[DOMAIN_NAME]" at bounding box center [775, 349] width 253 height 42
paste input "yumo-pro-shop"
type input "[DOMAIN_NAME]"
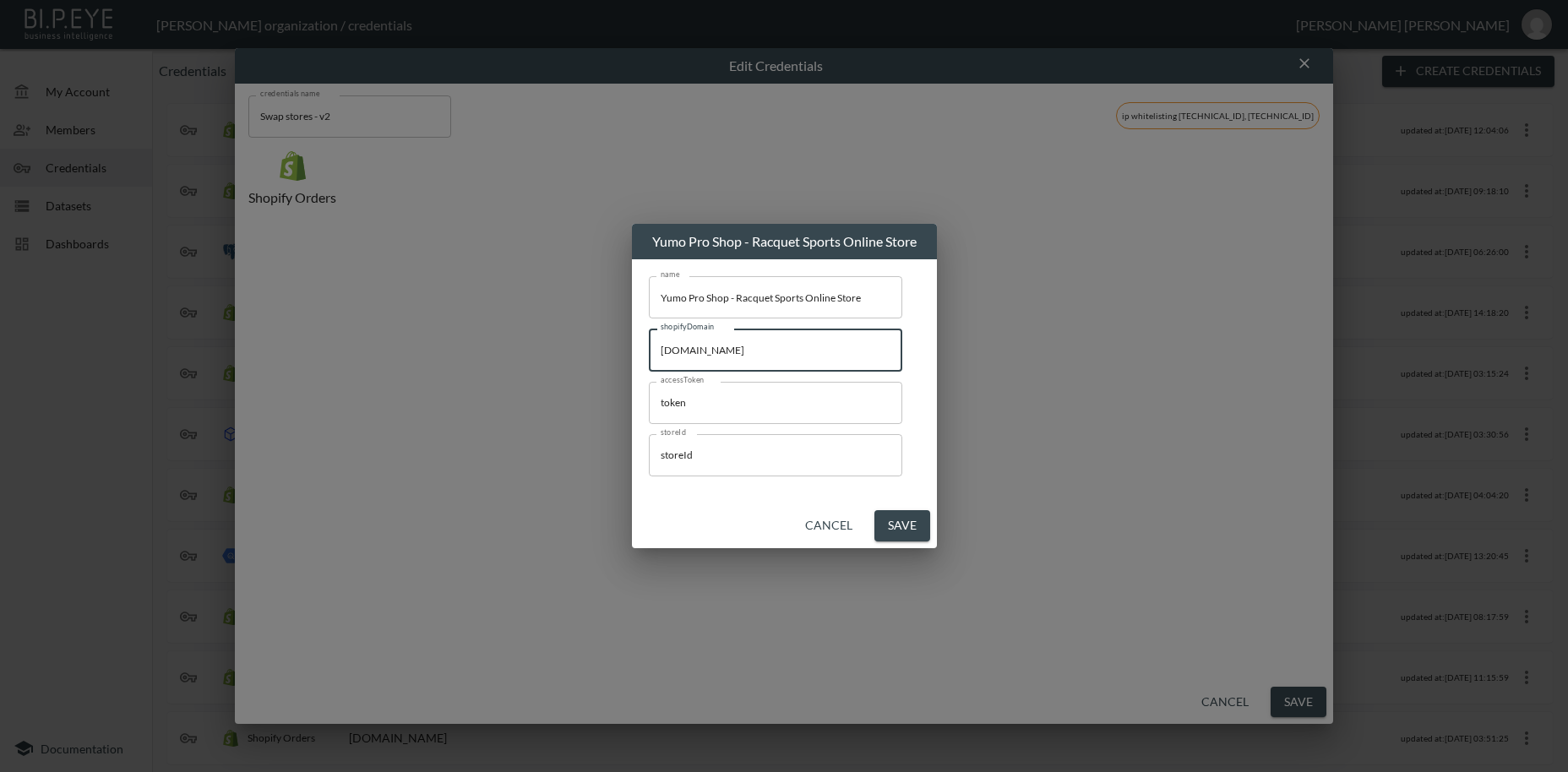
click at [676, 405] on input "token" at bounding box center [775, 402] width 253 height 42
paste input "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"
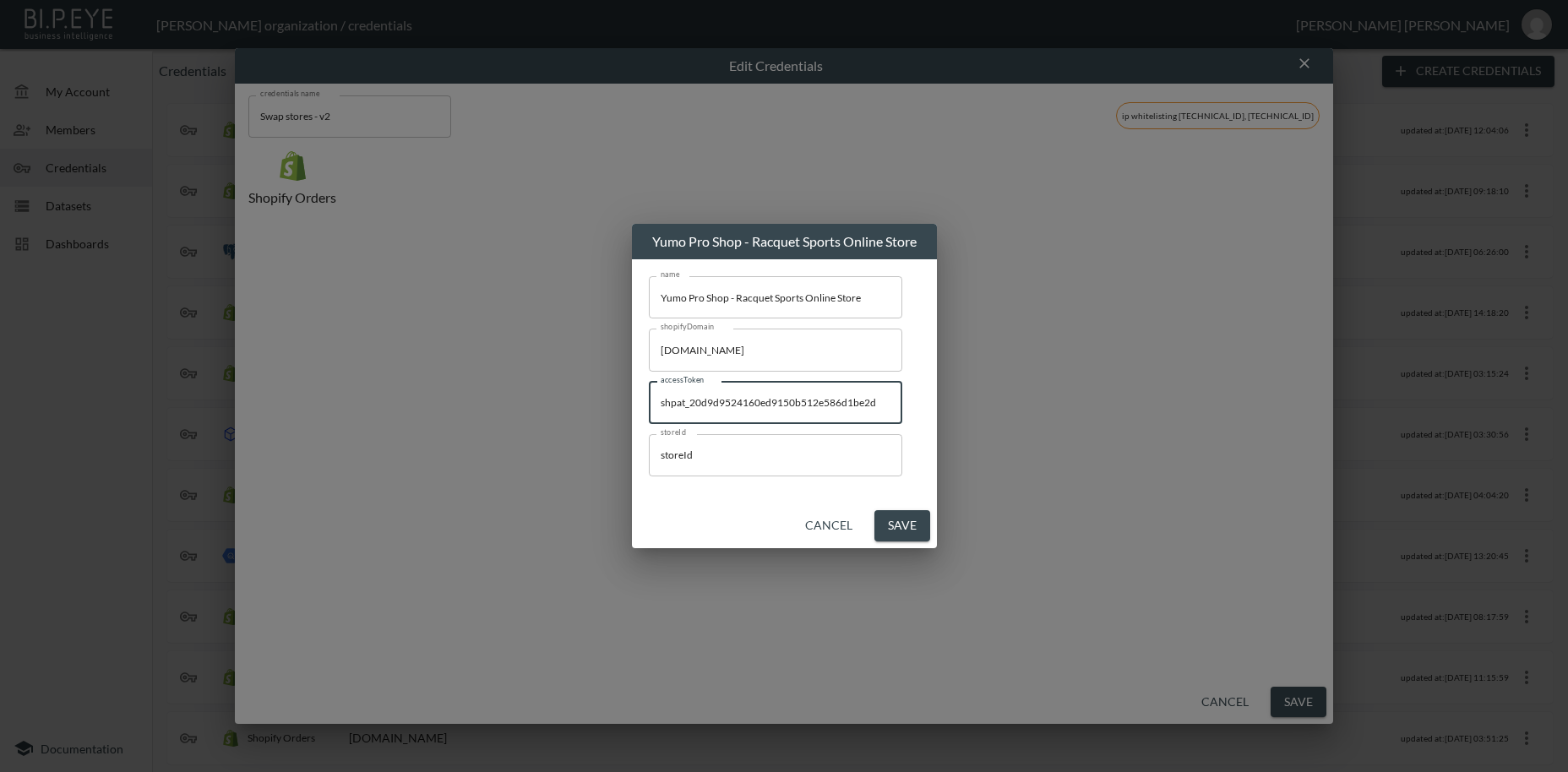
type input "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"
click at [679, 458] on input "storeId" at bounding box center [775, 455] width 253 height 42
paste input "2gSUEsPNtKOEmiKHBpXA"
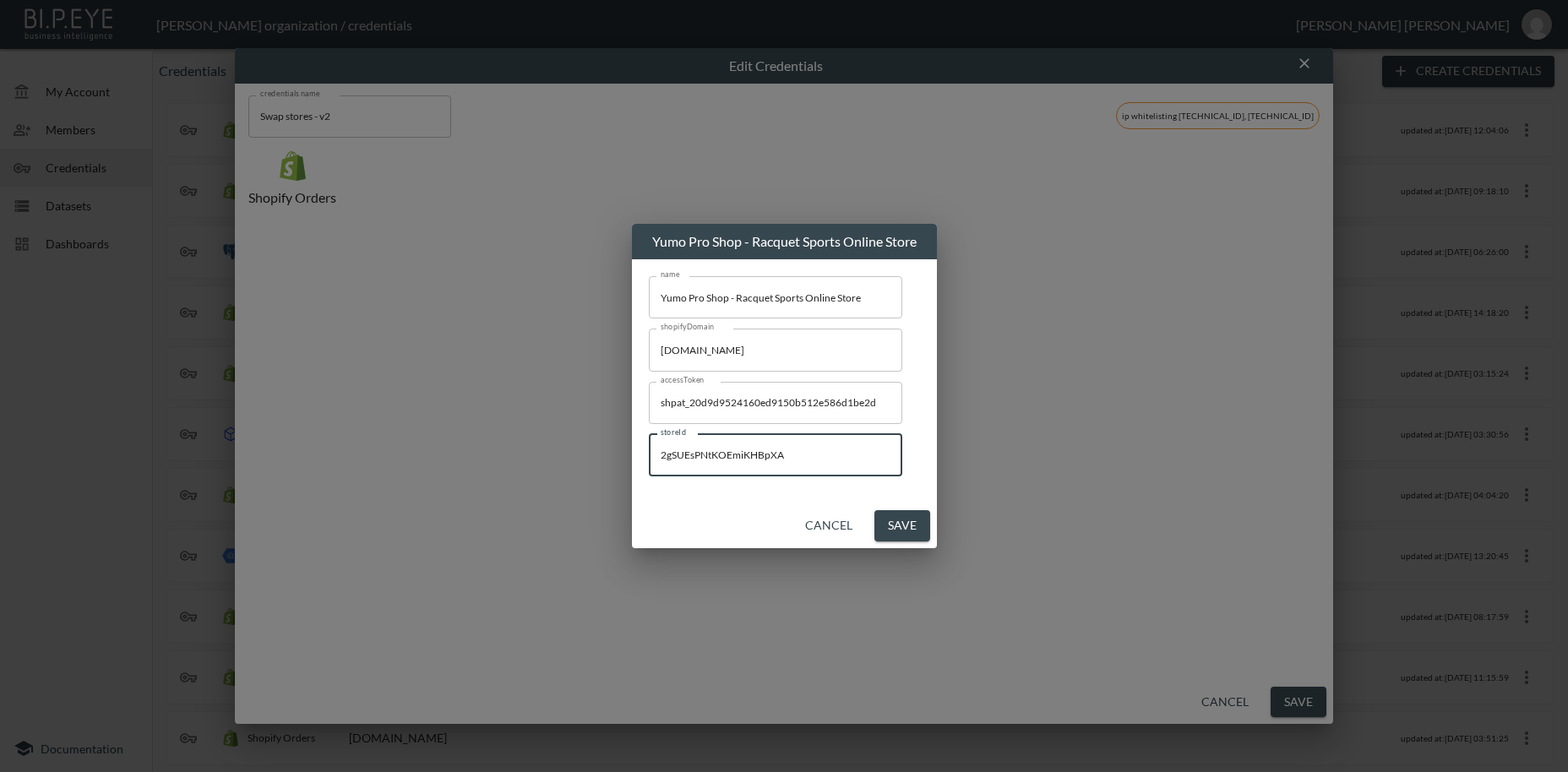
type input "2gSUEsPNtKOEmiKHBpXA"
click at [900, 529] on button "Save" at bounding box center [903, 526] width 56 height 31
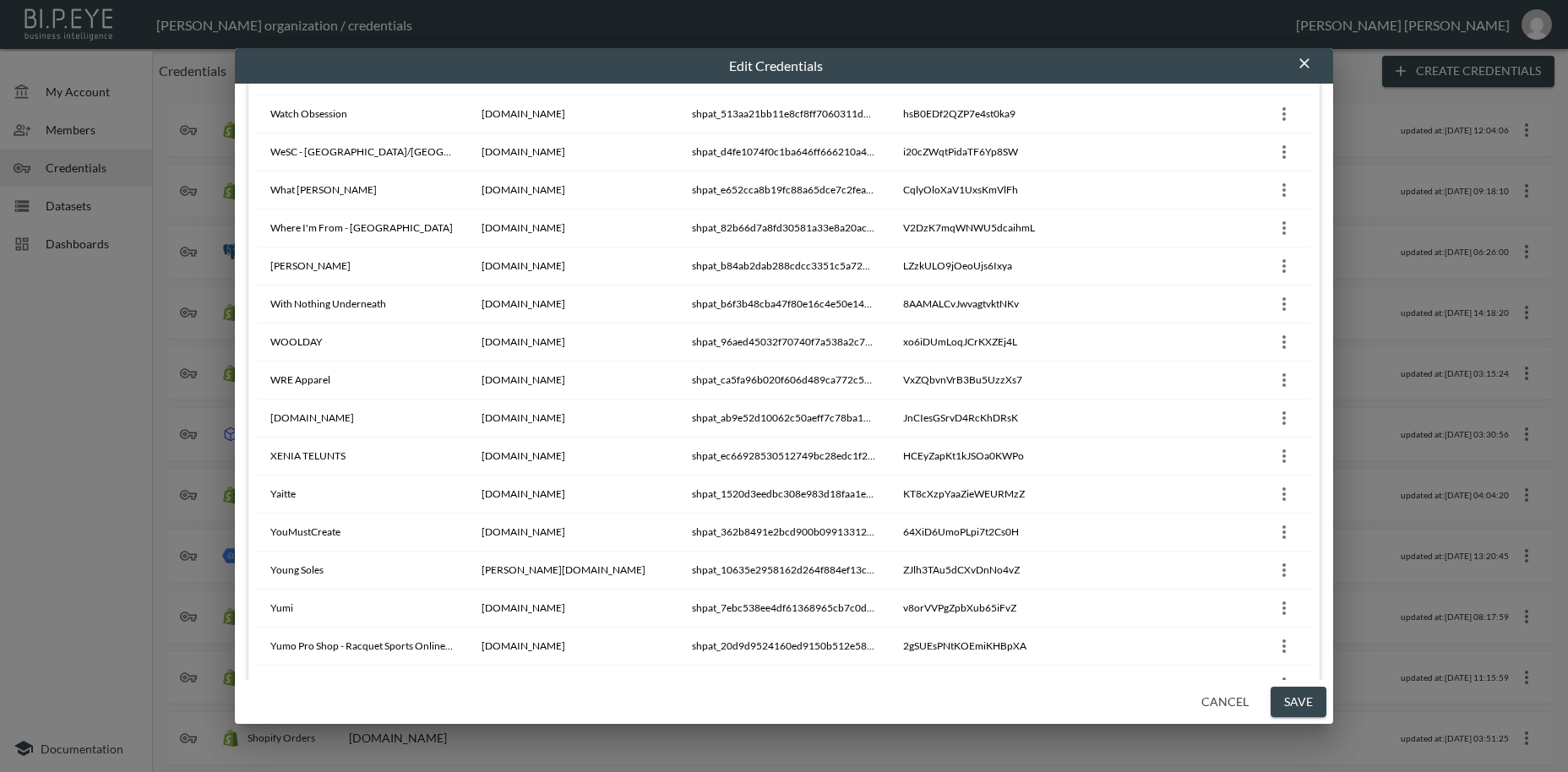
scroll to position [14880, 0]
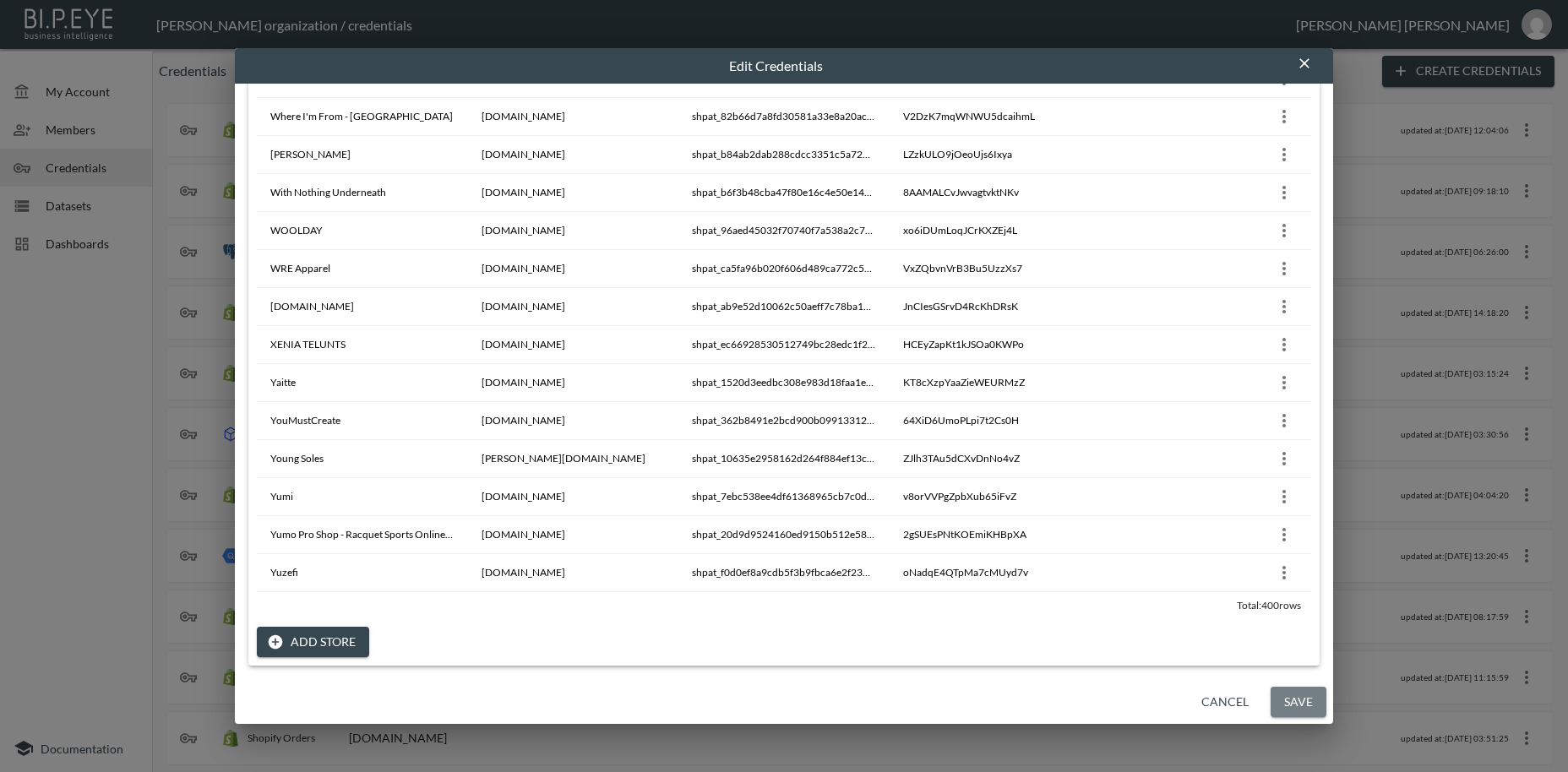
click at [1299, 700] on button "Save" at bounding box center [1298, 702] width 56 height 31
